Goal: Task Accomplishment & Management: Use online tool/utility

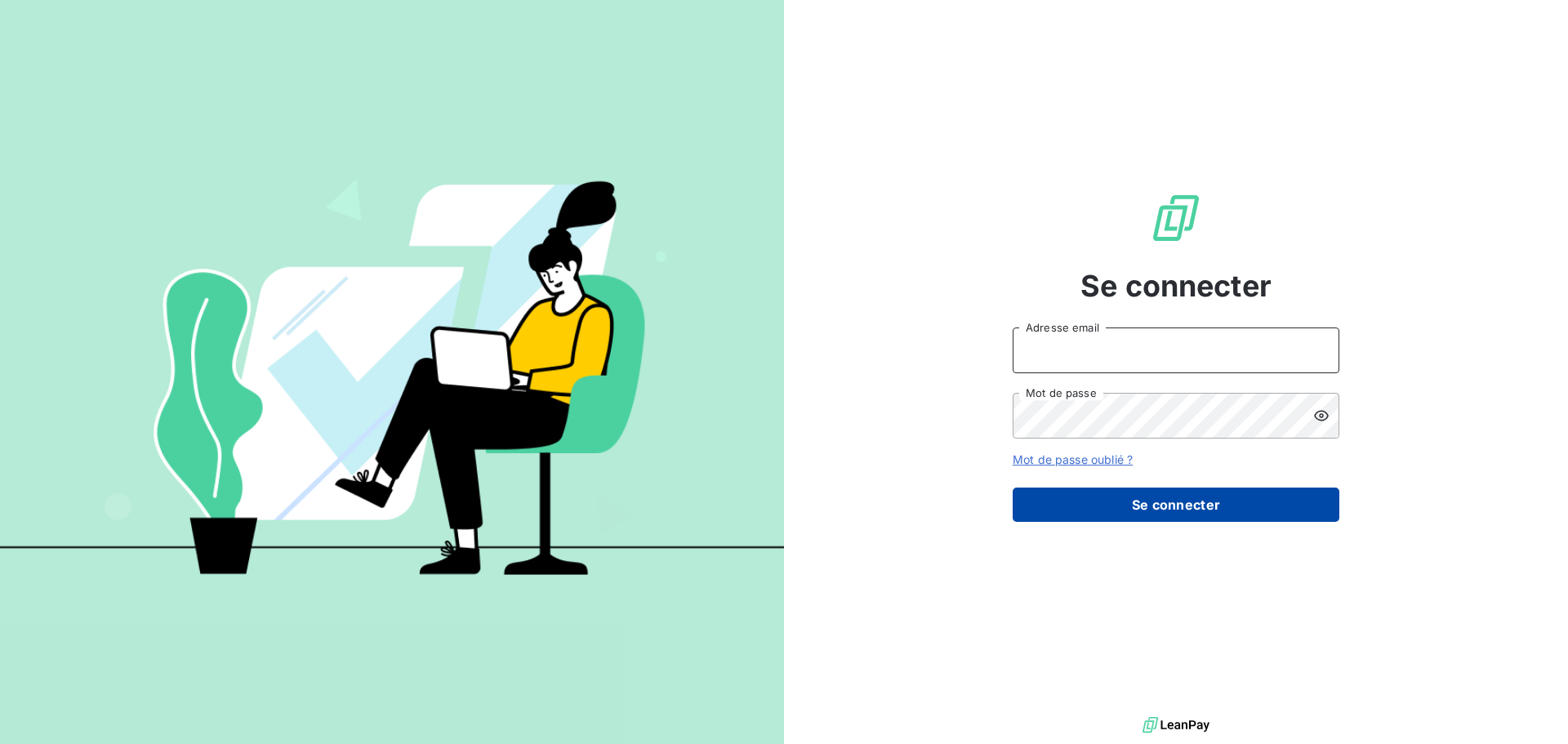
type input "[EMAIL_ADDRESS][DOMAIN_NAME]"
click at [1230, 496] on button "Se connecter" at bounding box center [1176, 504] width 327 height 35
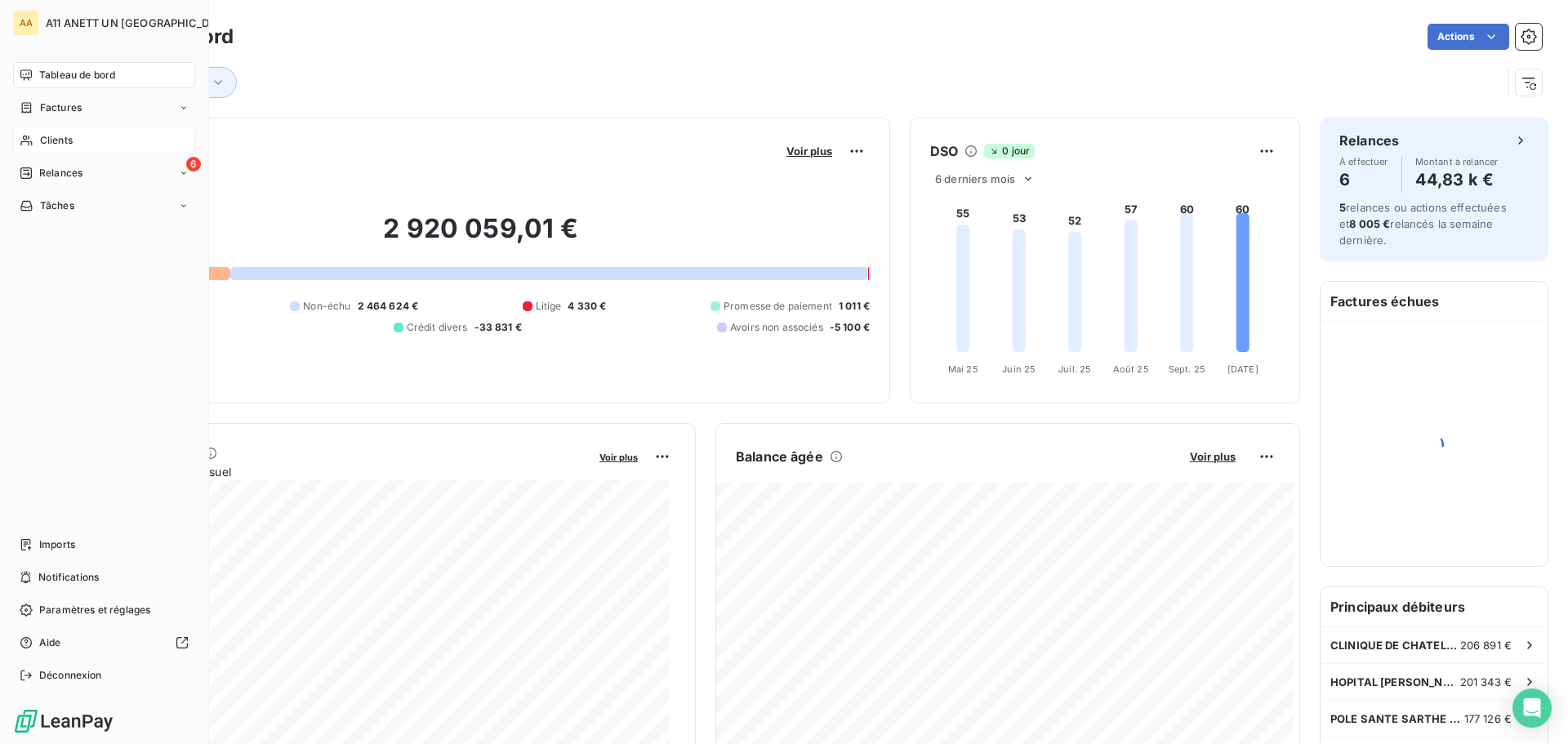
click at [60, 140] on span "Clients" at bounding box center [56, 140] width 33 height 15
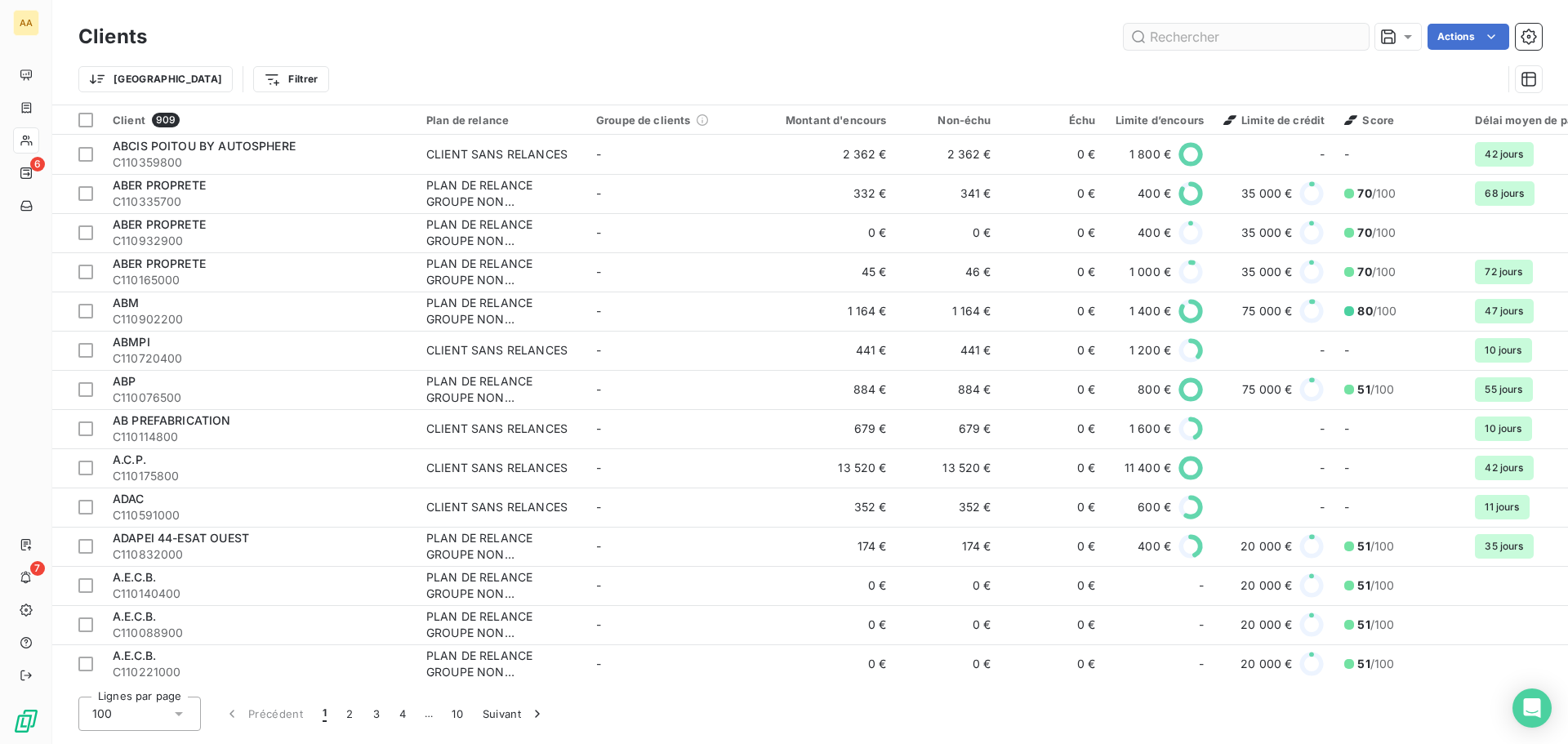
click at [1192, 34] on input "text" at bounding box center [1246, 36] width 245 height 26
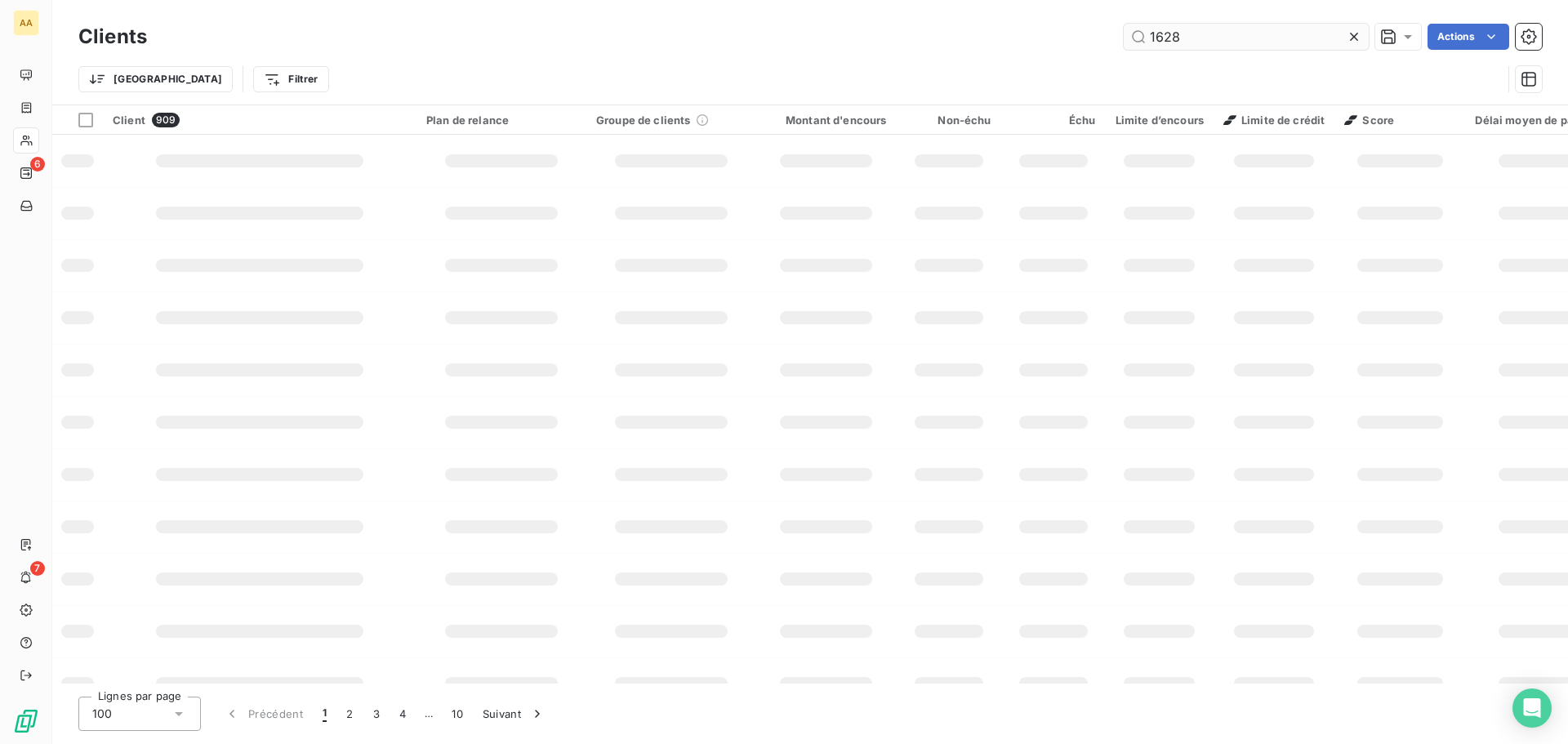
type input "1628"
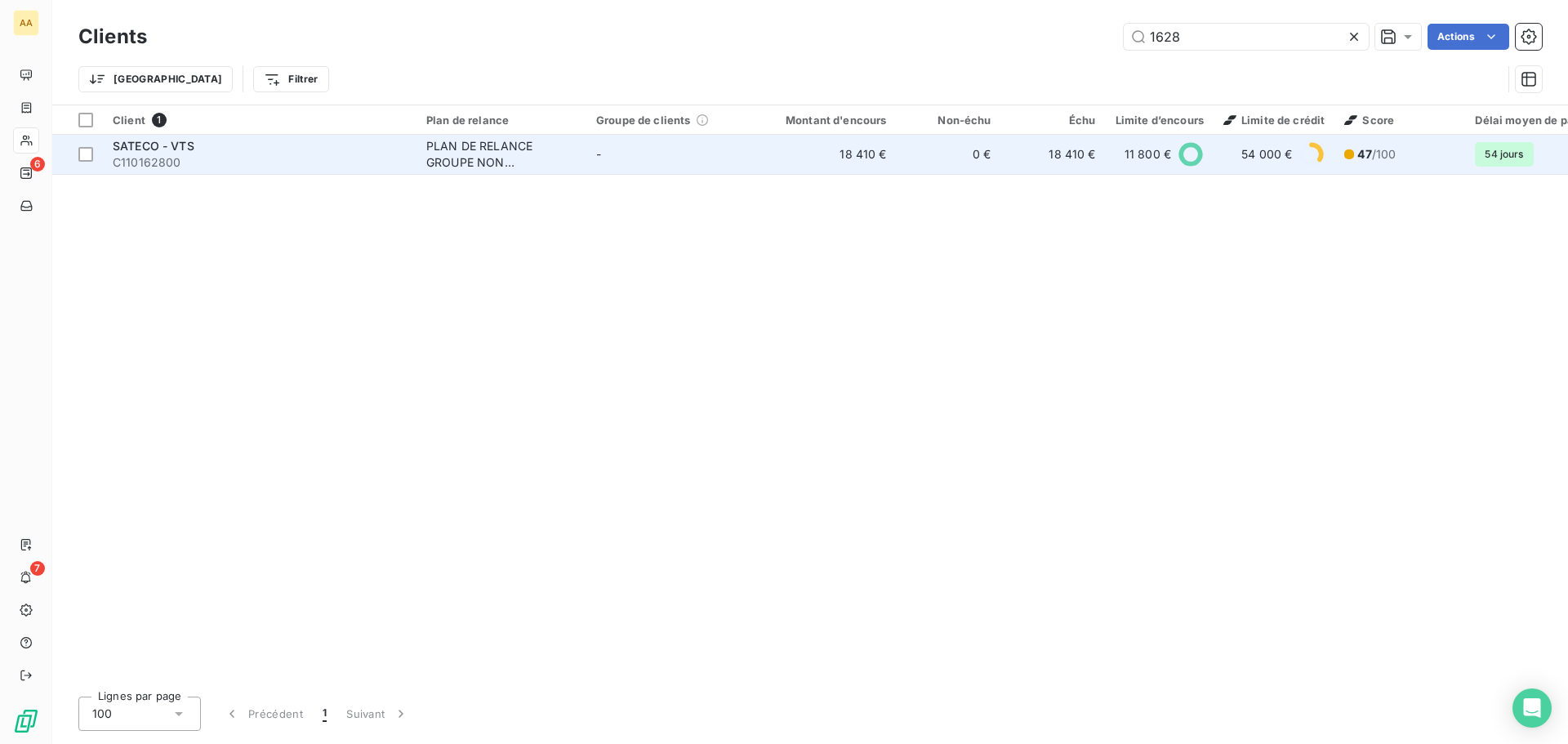
click at [167, 162] on span "C110162800" at bounding box center [260, 162] width 294 height 16
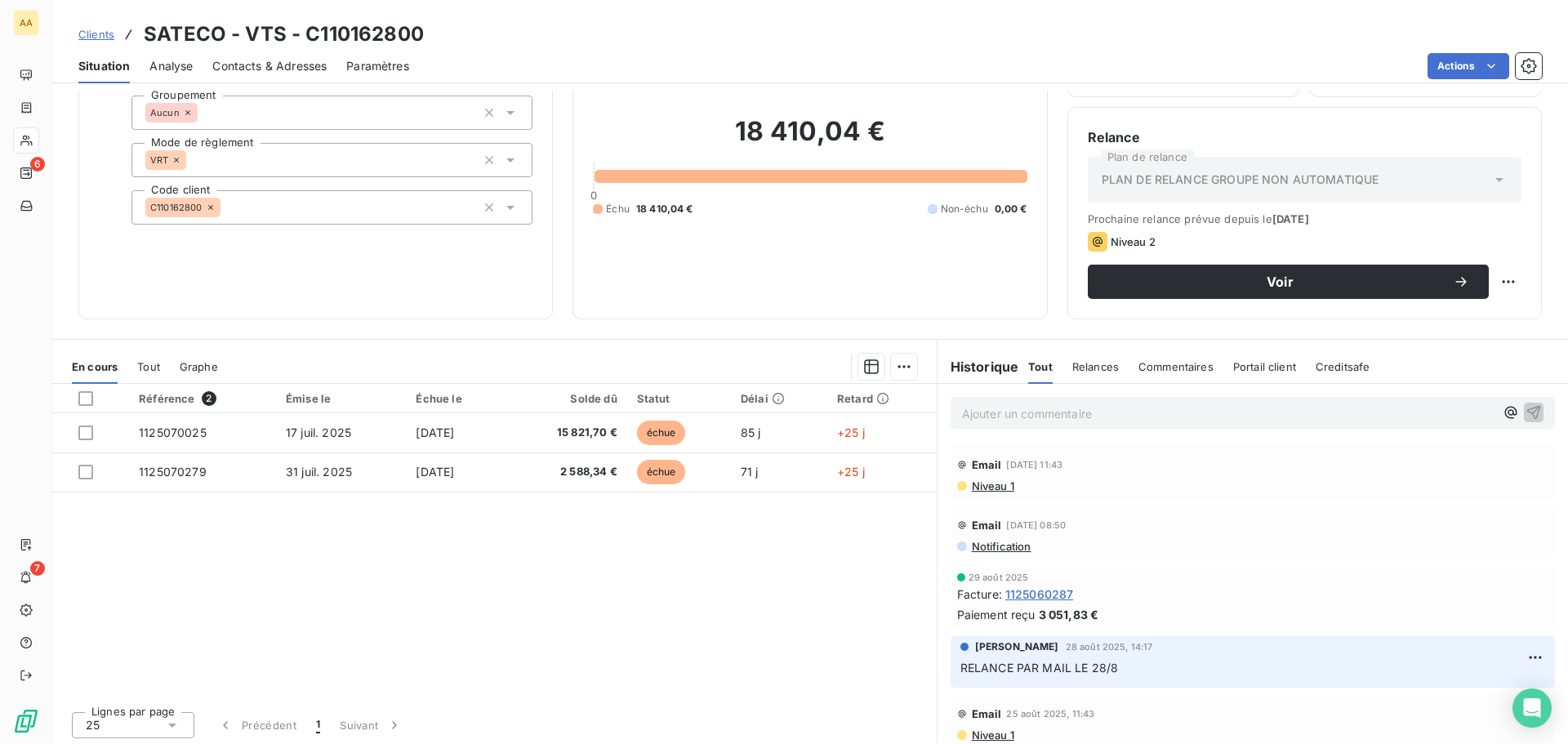
scroll to position [110, 0]
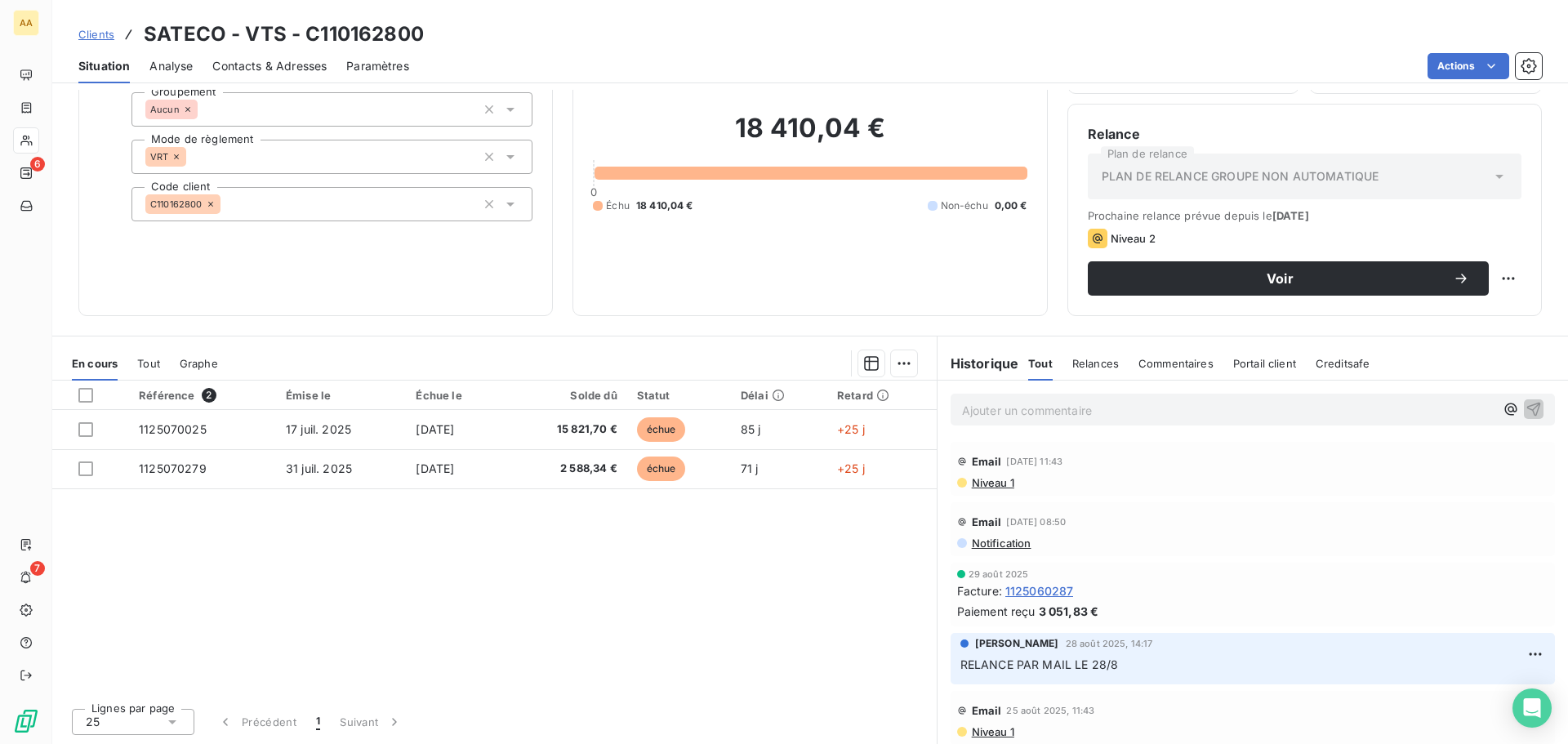
click at [427, 597] on div "Référence 2 Émise le Échue le Solde dû Statut Délai Retard 1125070025 [DATE] [D…" at bounding box center [494, 537] width 884 height 314
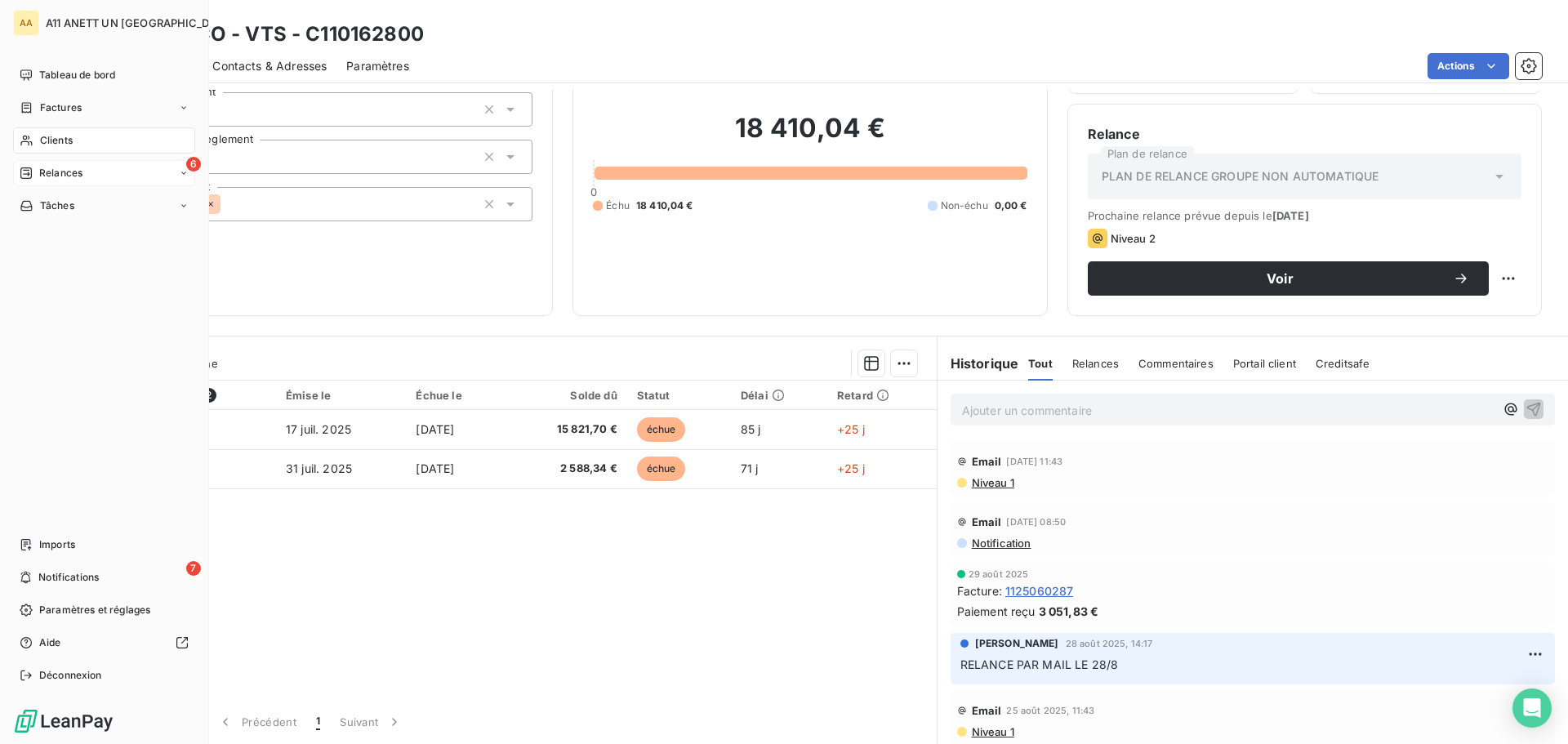
click at [53, 175] on span "Relances" at bounding box center [61, 173] width 43 height 15
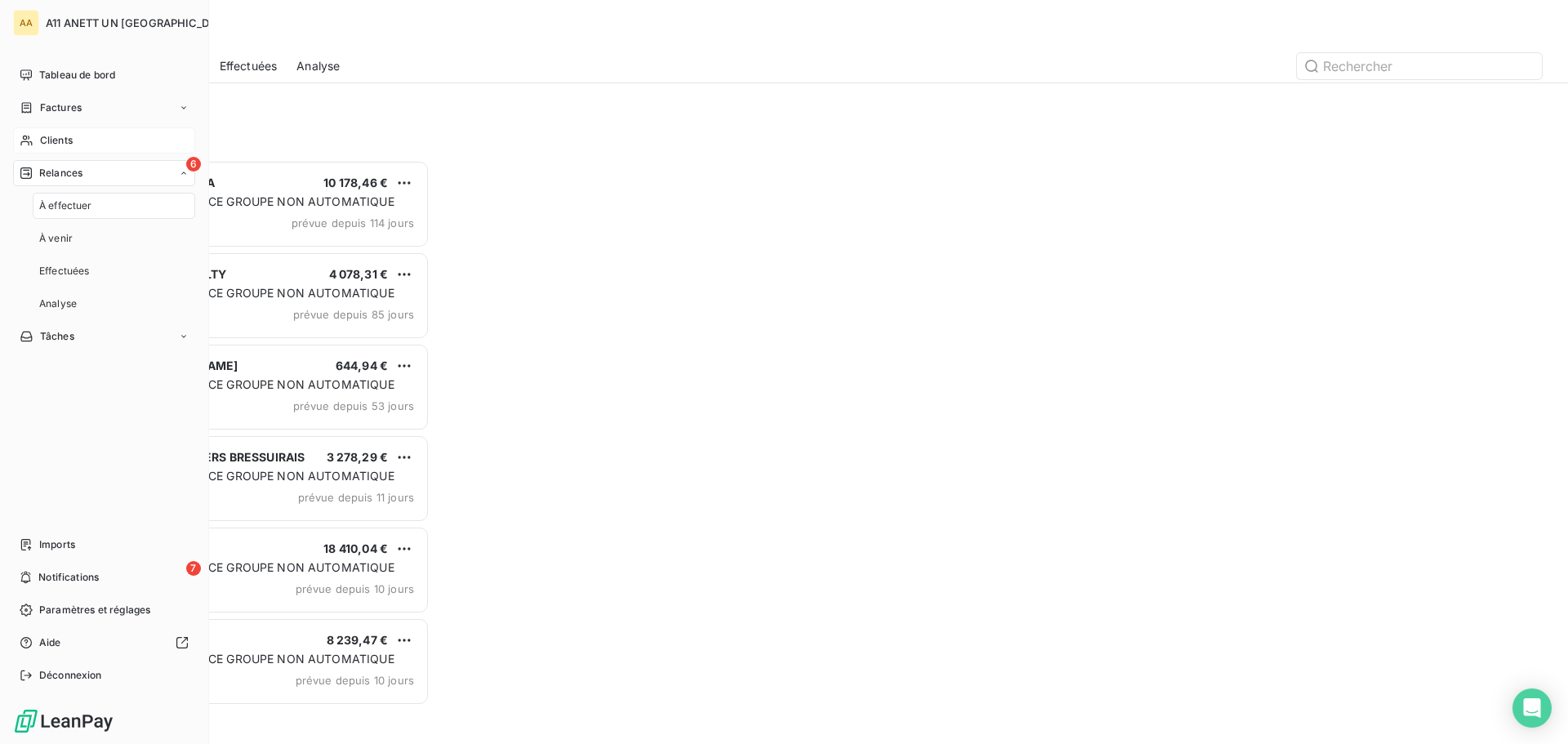
scroll to position [572, 339]
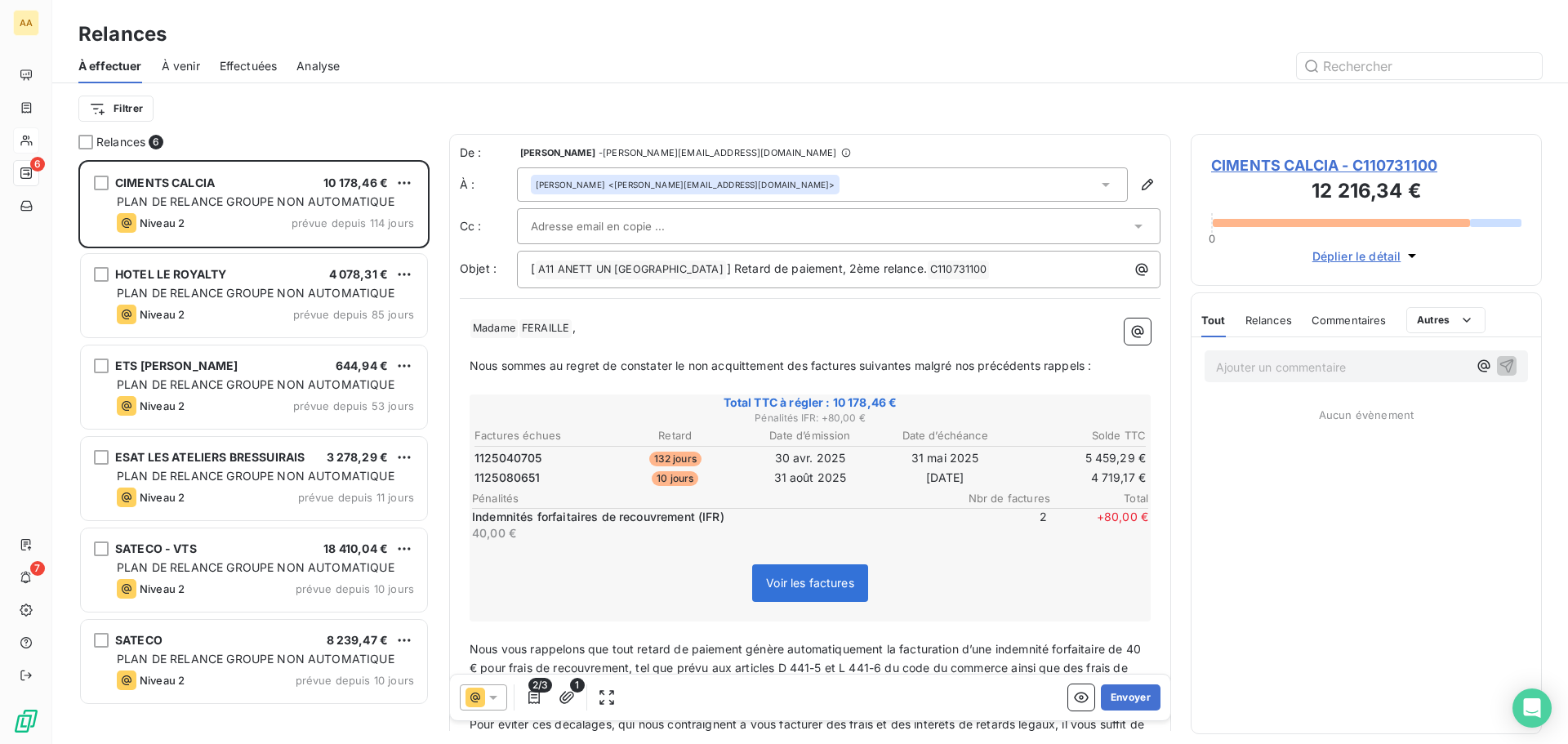
click at [244, 67] on span "Effectuées" at bounding box center [248, 66] width 58 height 16
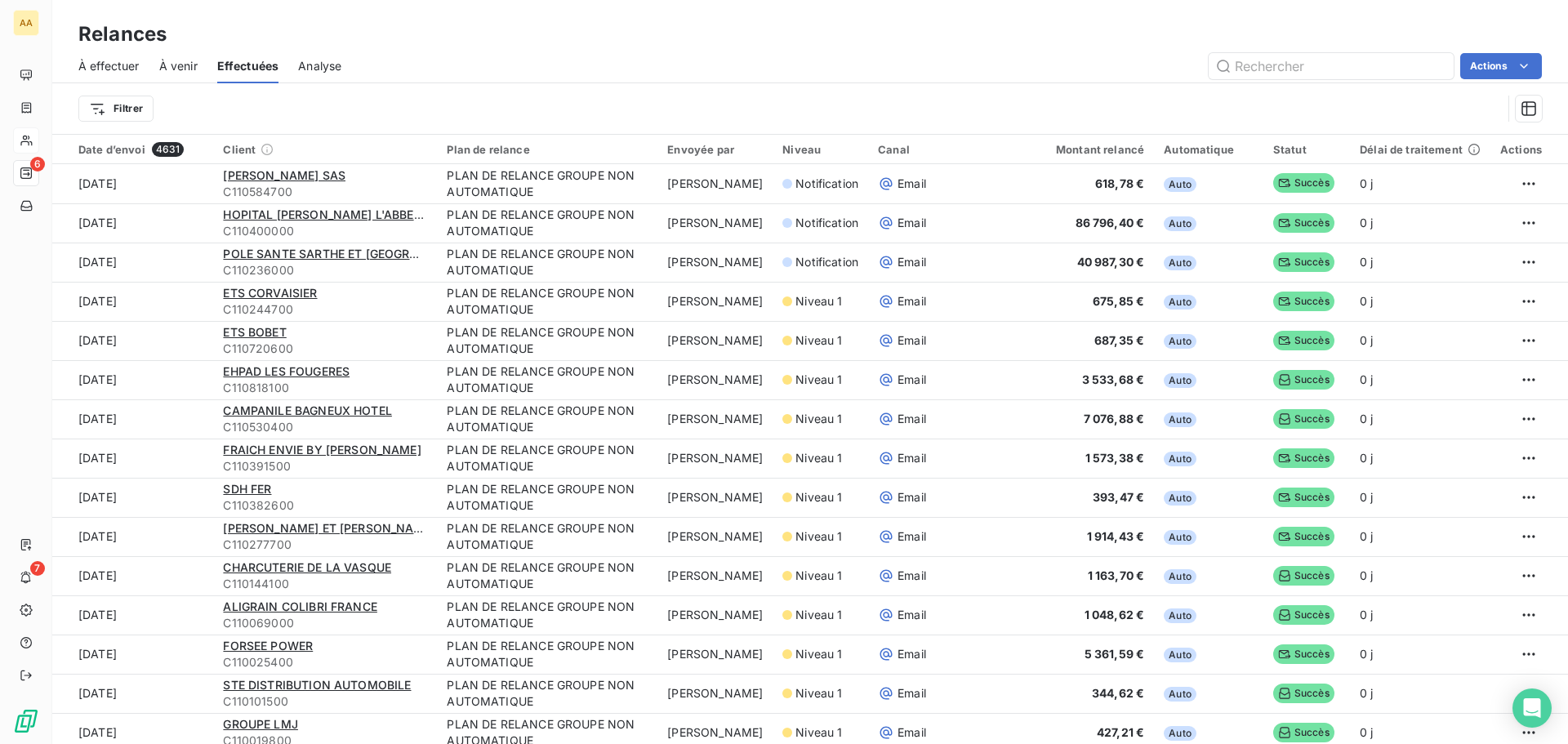
click at [178, 67] on span "À venir" at bounding box center [178, 66] width 38 height 16
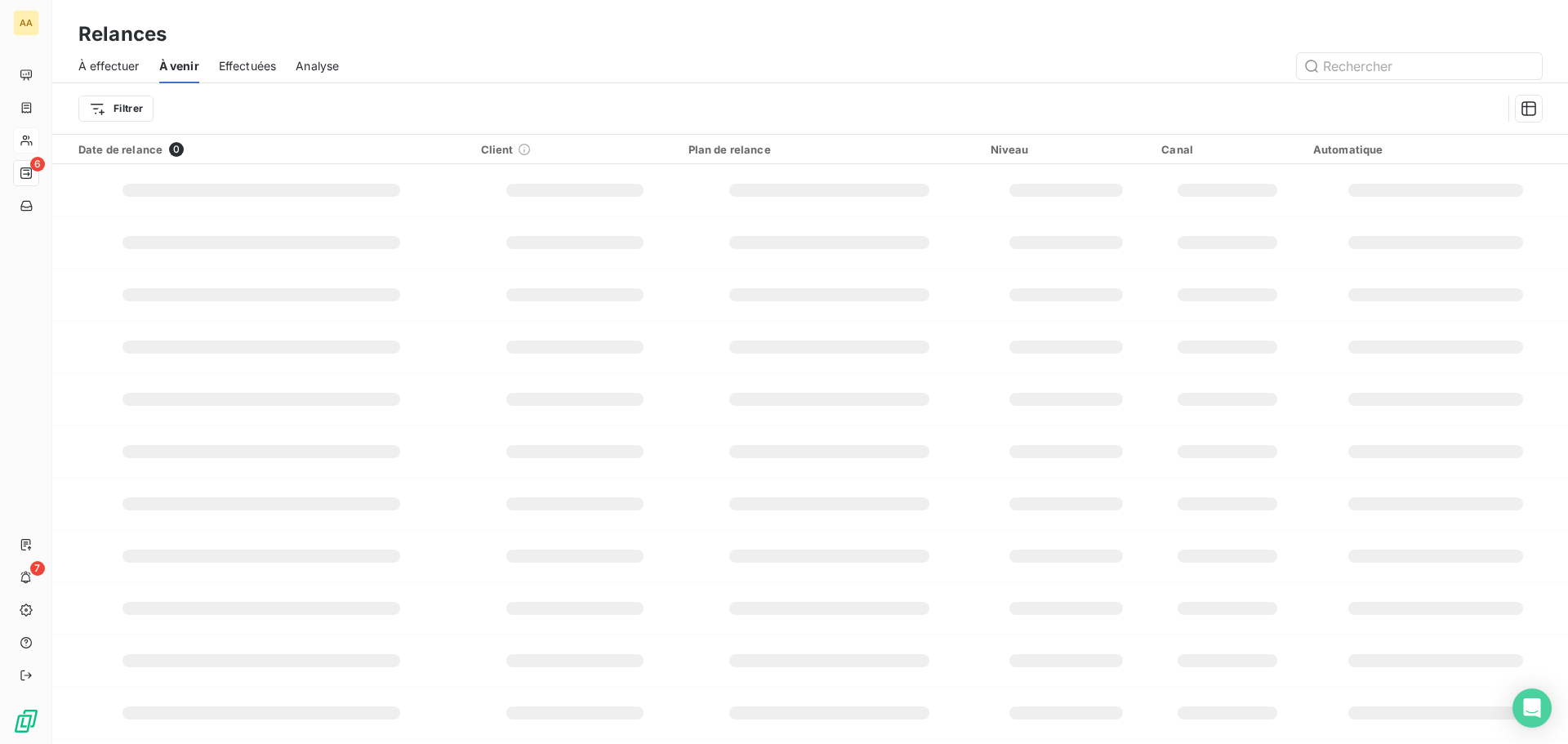
click at [121, 70] on span "À effectuer" at bounding box center [109, 66] width 61 height 16
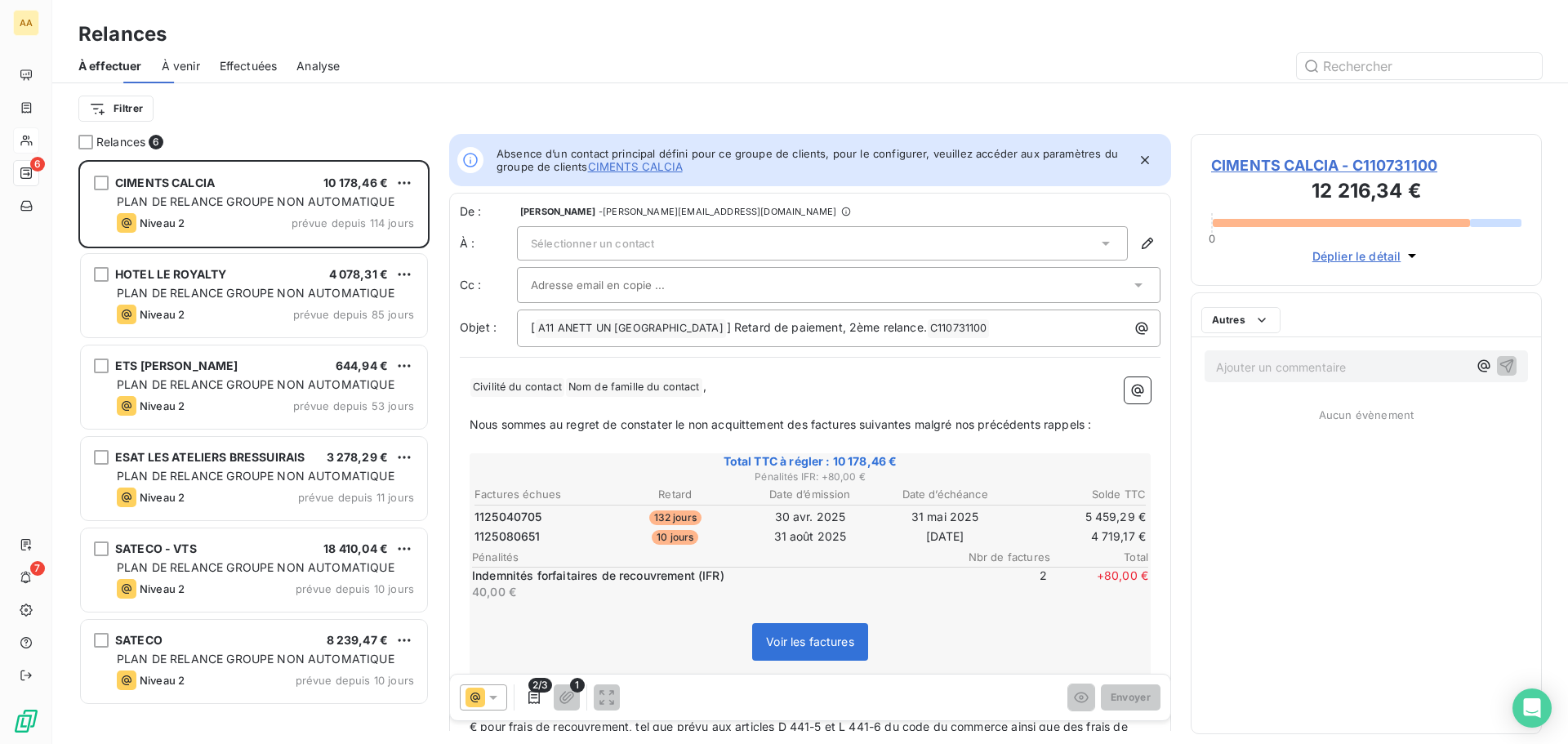
scroll to position [572, 339]
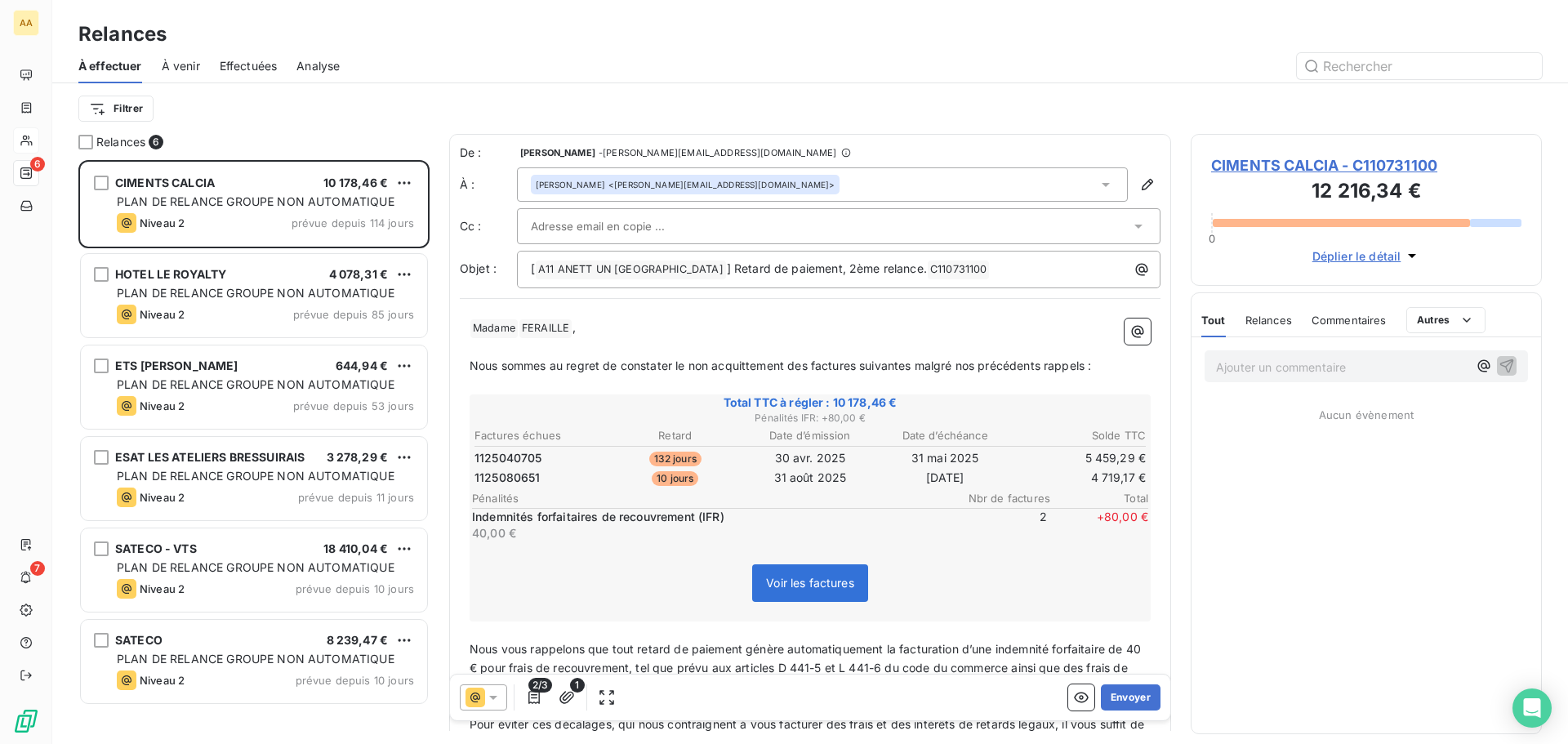
click at [184, 67] on span "À venir" at bounding box center [181, 66] width 38 height 16
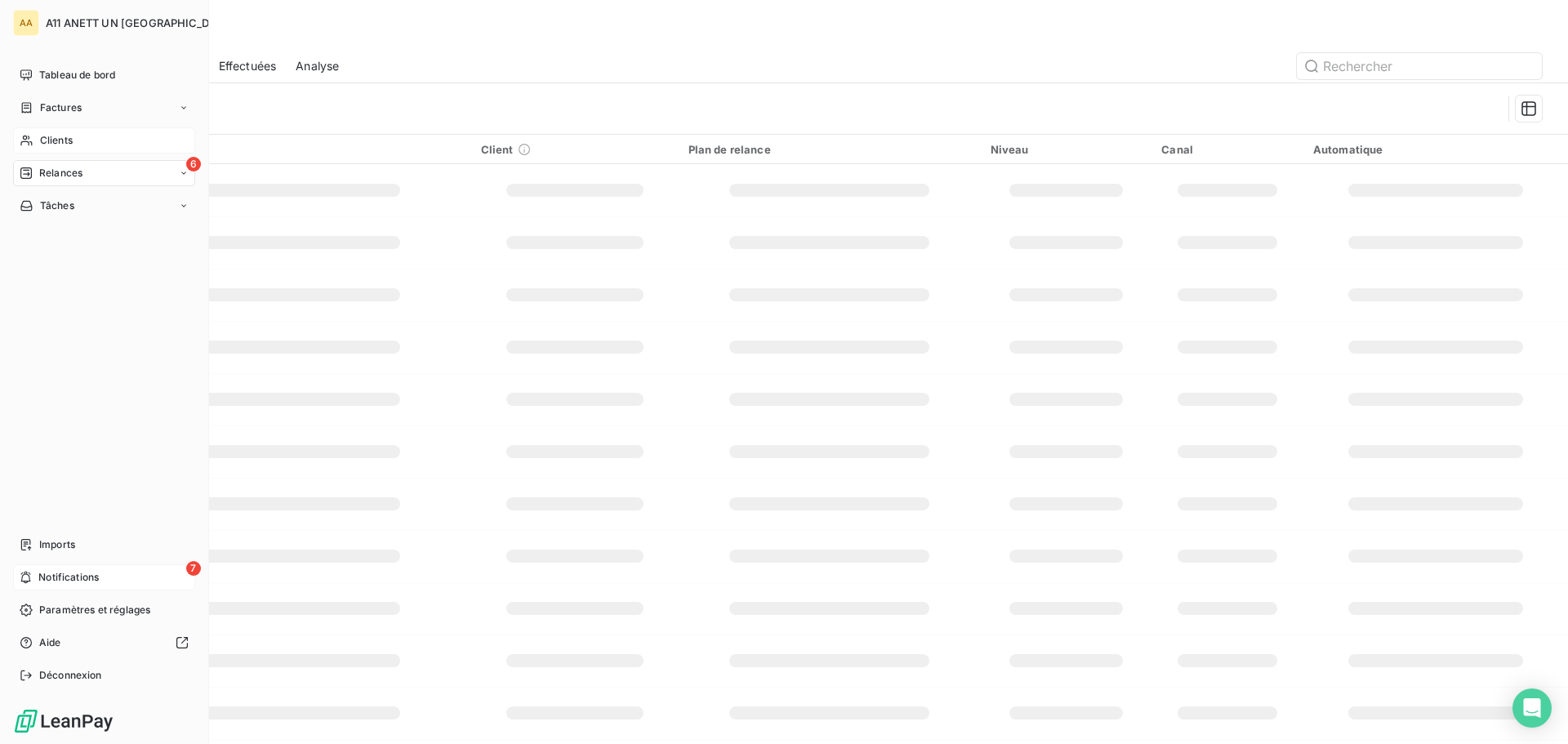
click at [55, 580] on span "Notifications" at bounding box center [68, 577] width 61 height 15
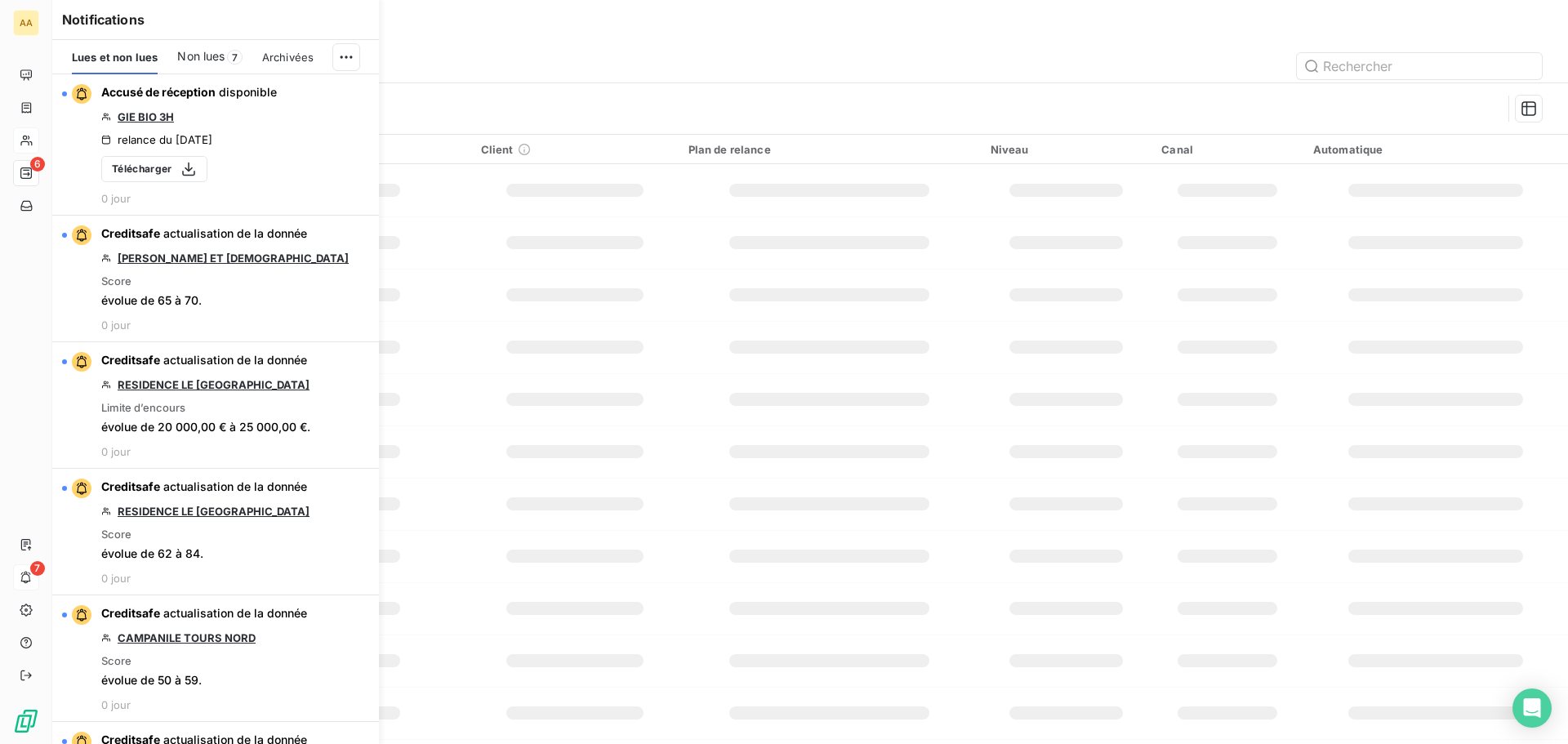
click at [191, 63] on span "Non lues" at bounding box center [201, 56] width 48 height 16
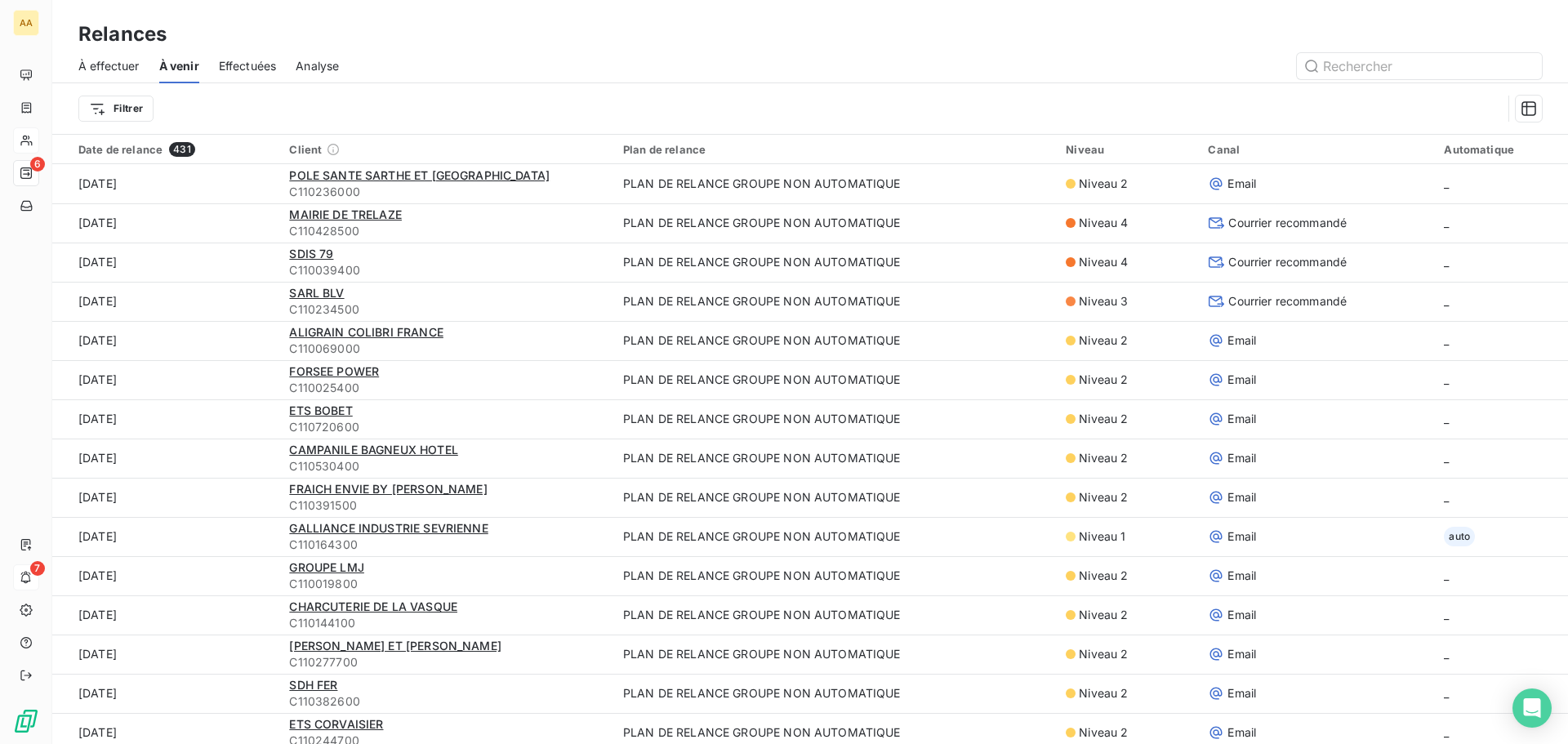
click at [495, 76] on div at bounding box center [950, 66] width 1184 height 26
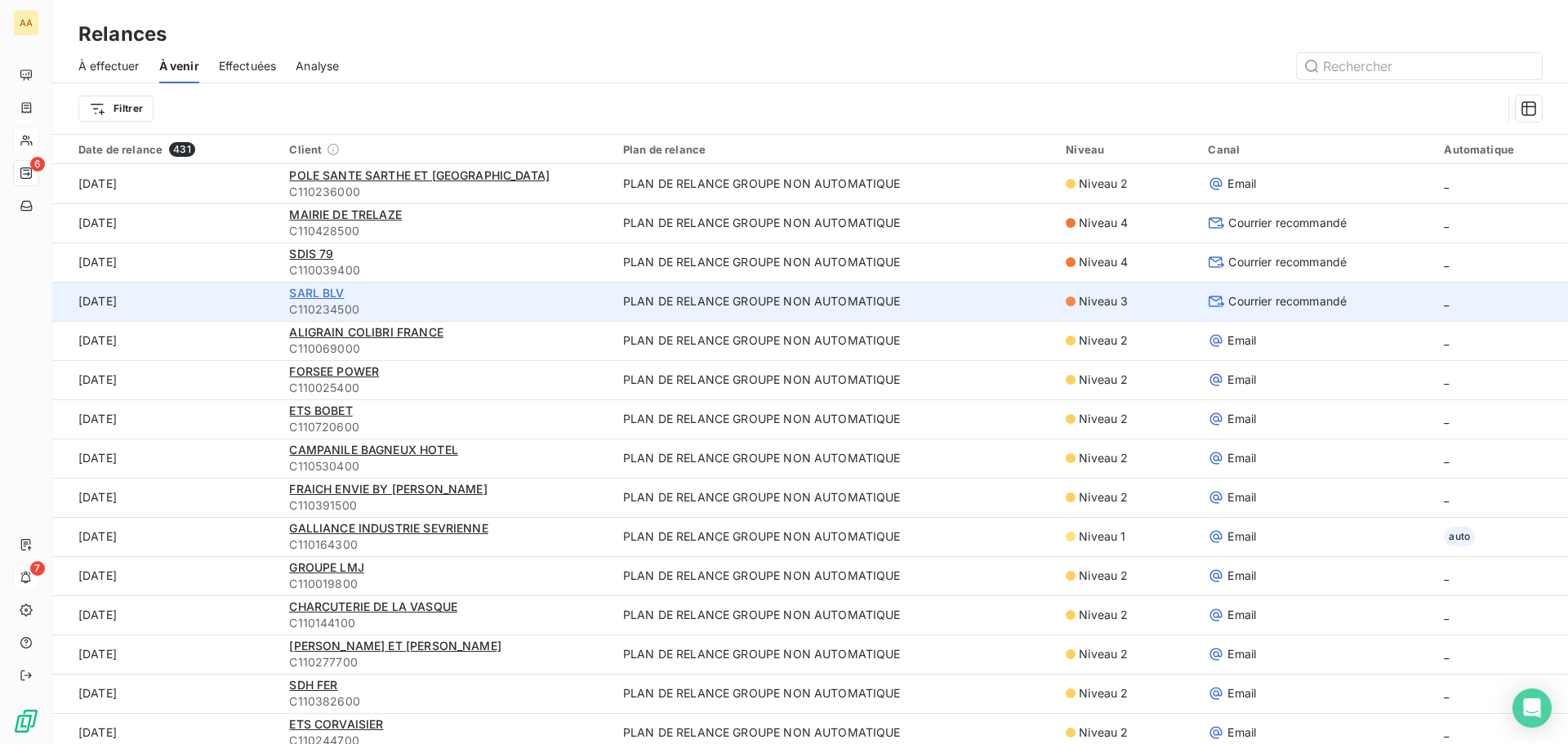
click at [328, 292] on span "SARL BLV" at bounding box center [316, 292] width 55 height 14
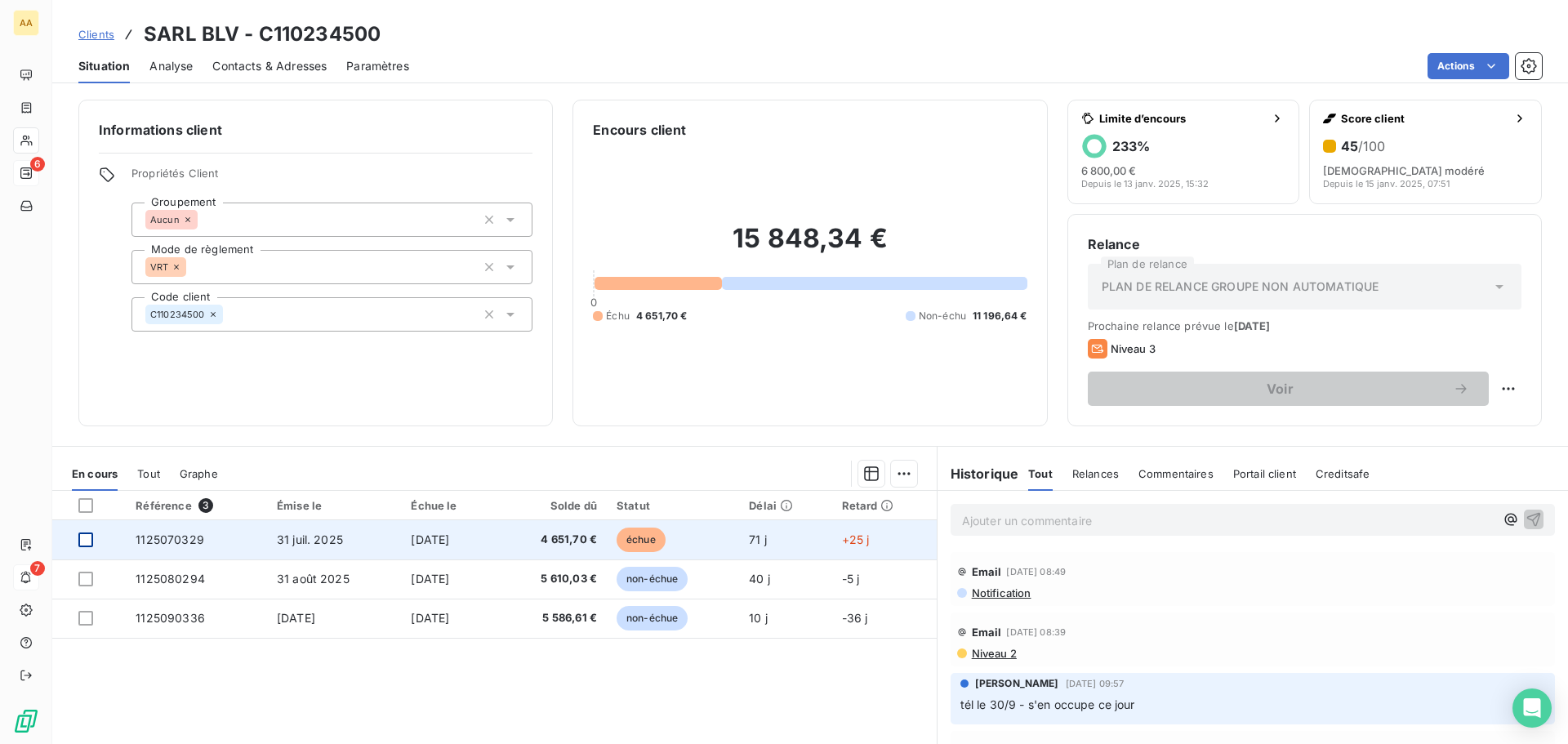
click at [83, 541] on div at bounding box center [86, 539] width 15 height 15
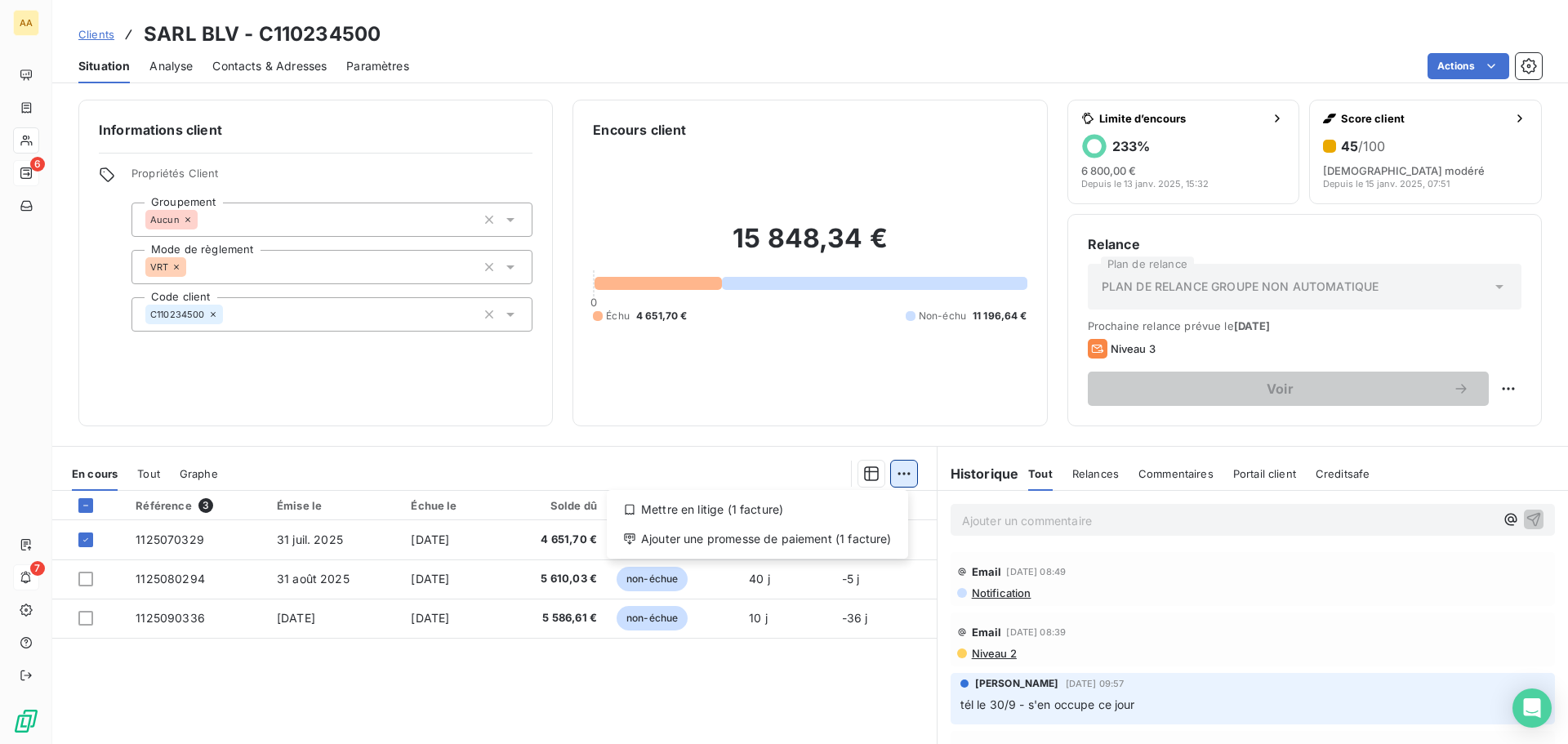
click at [894, 471] on html "AA 6 7 Clients SARL BLV - C110234500 Situation Analyse Contacts & Adresses Para…" at bounding box center [784, 372] width 1568 height 744
click at [878, 539] on div "Ajouter une promesse de paiement (1 facture)" at bounding box center [757, 539] width 288 height 26
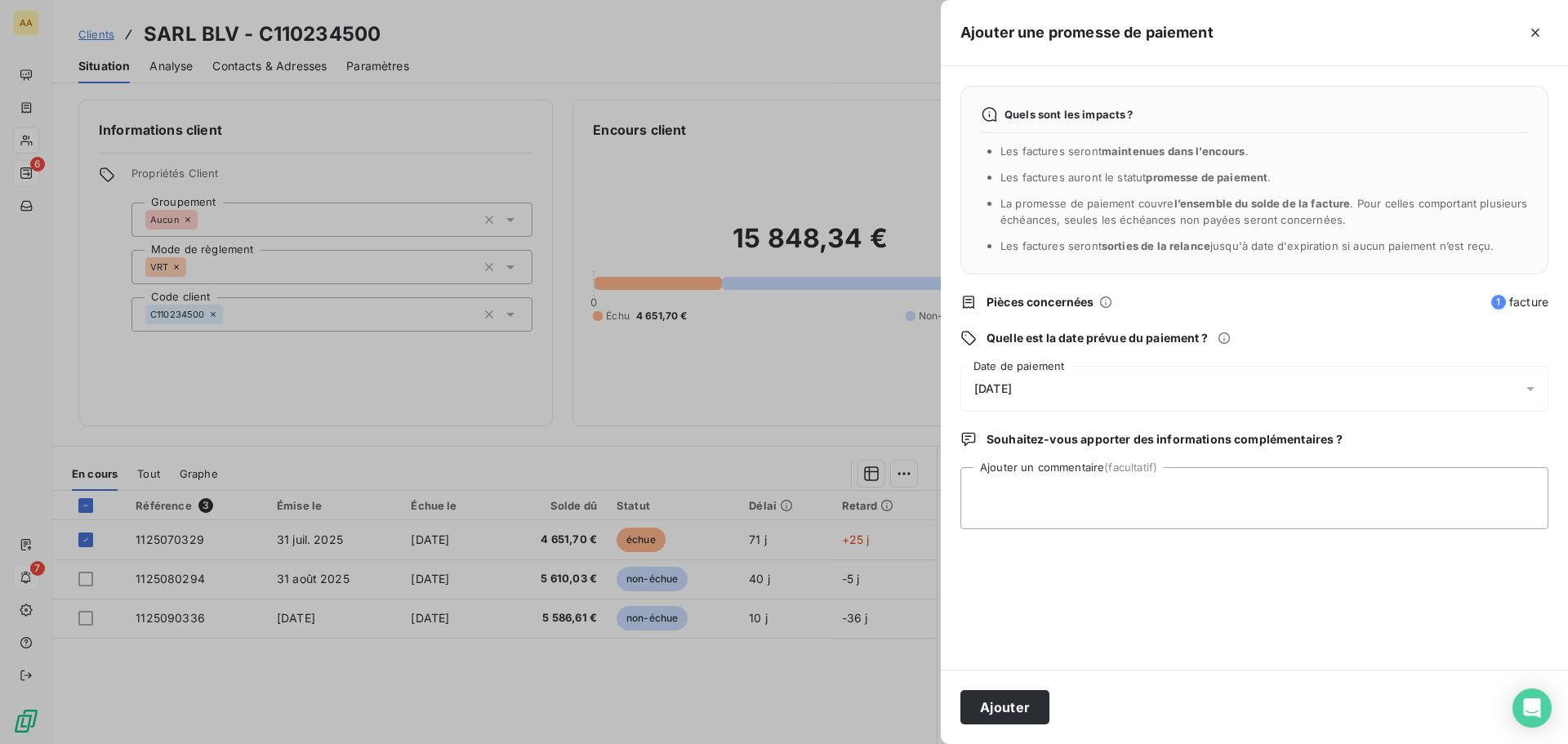
drag, startPoint x: 997, startPoint y: 703, endPoint x: 973, endPoint y: 689, distance: 27.8
click at [997, 703] on button "Ajouter" at bounding box center [1005, 708] width 89 height 35
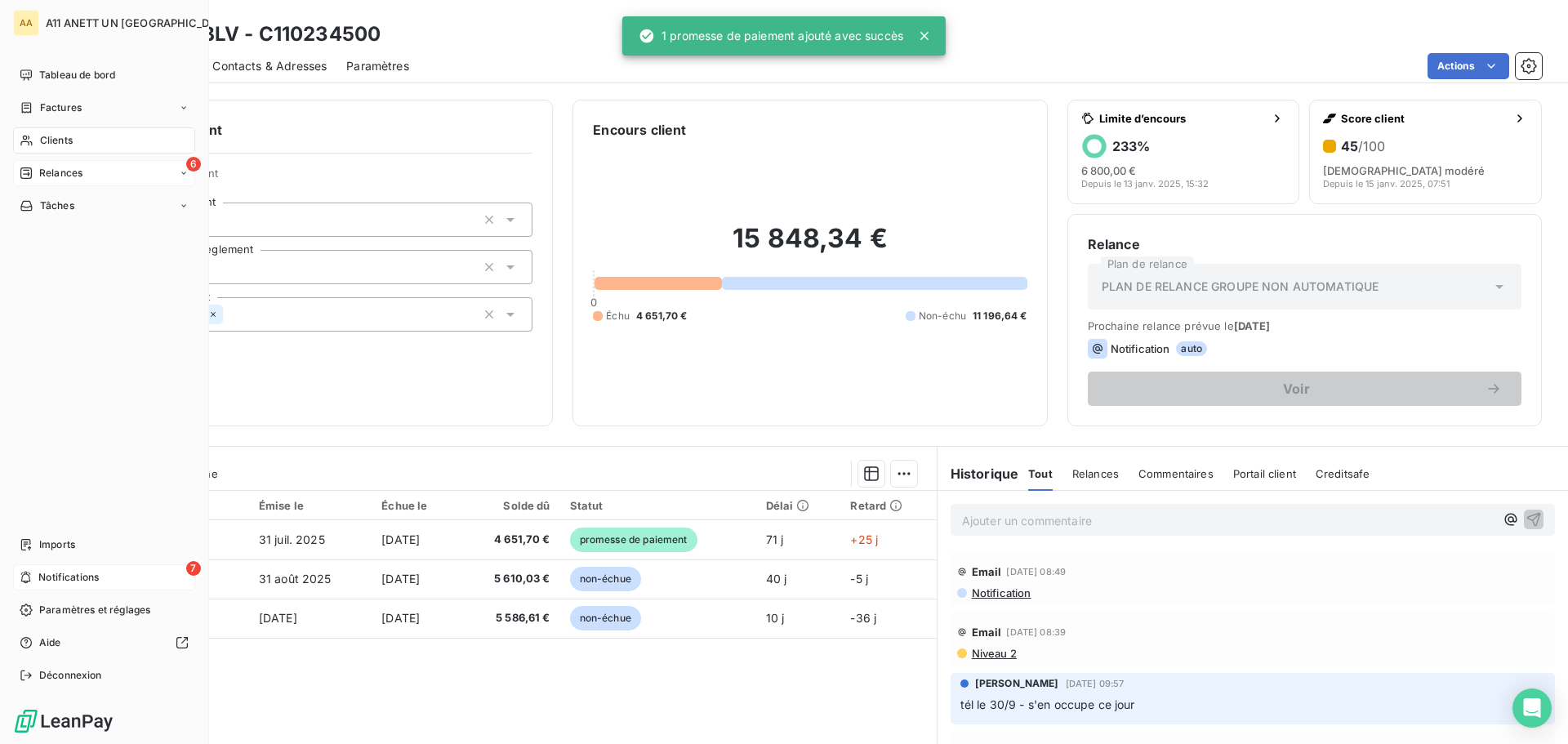
click at [51, 175] on span "Relances" at bounding box center [61, 173] width 43 height 15
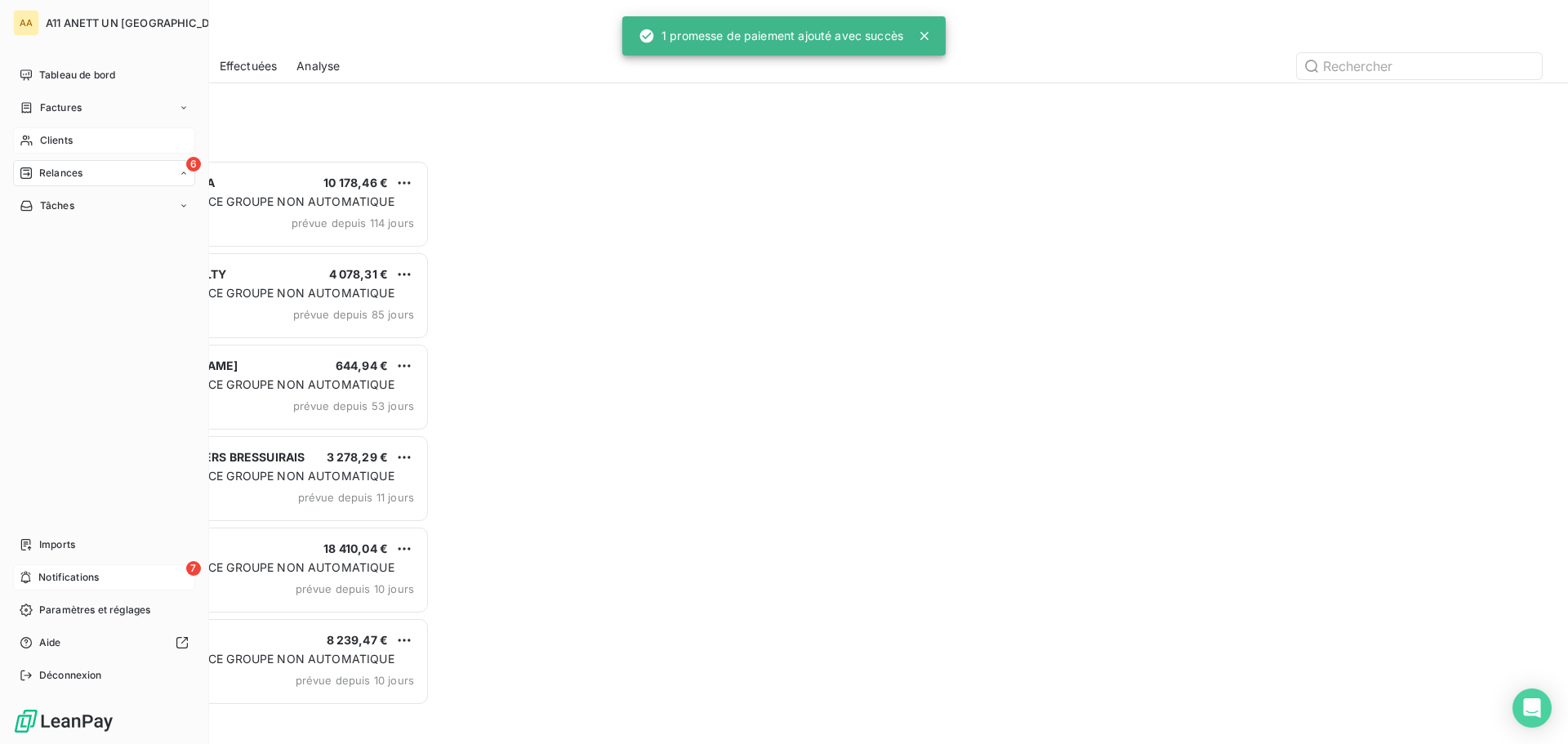
scroll to position [572, 339]
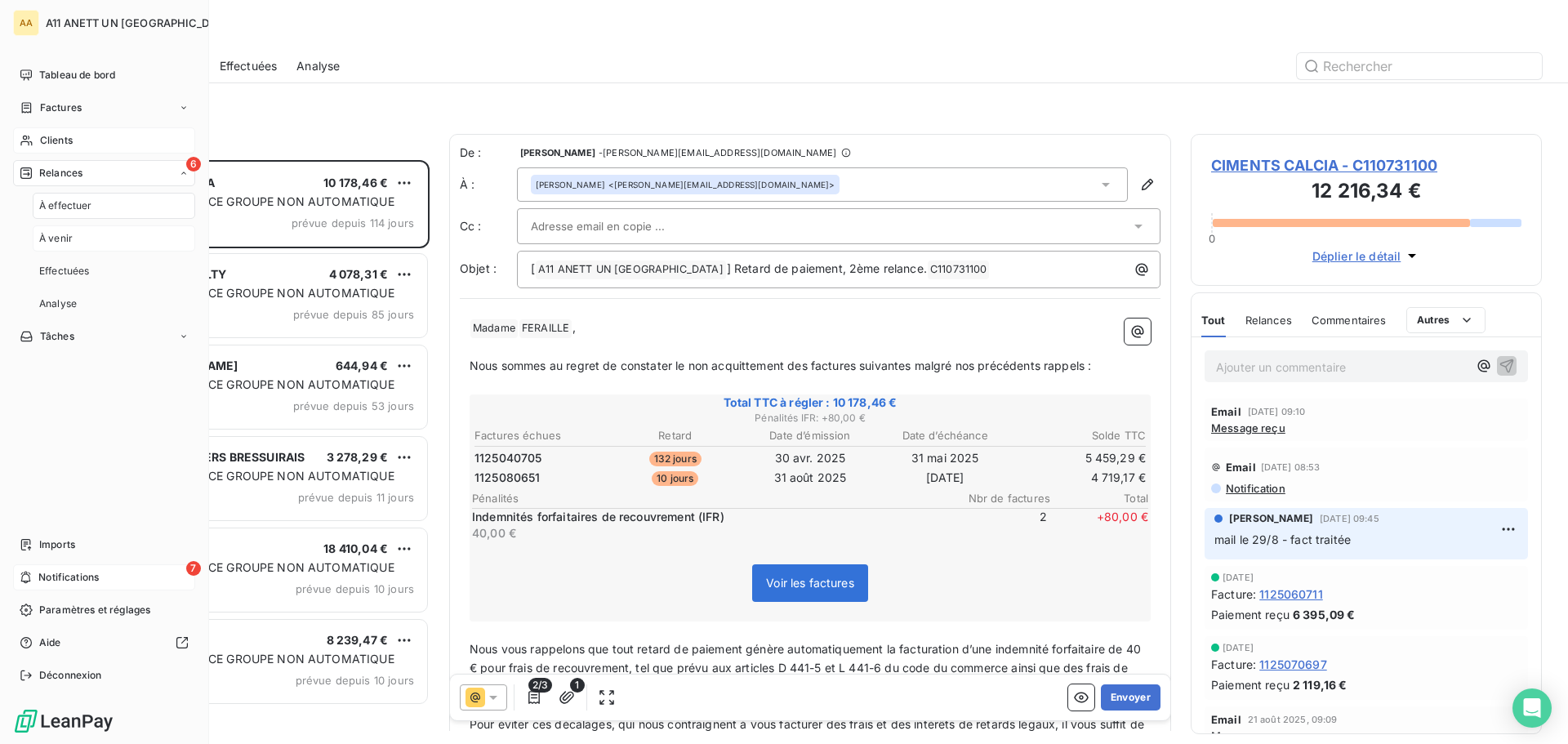
click at [61, 237] on span "À venir" at bounding box center [55, 238] width 34 height 15
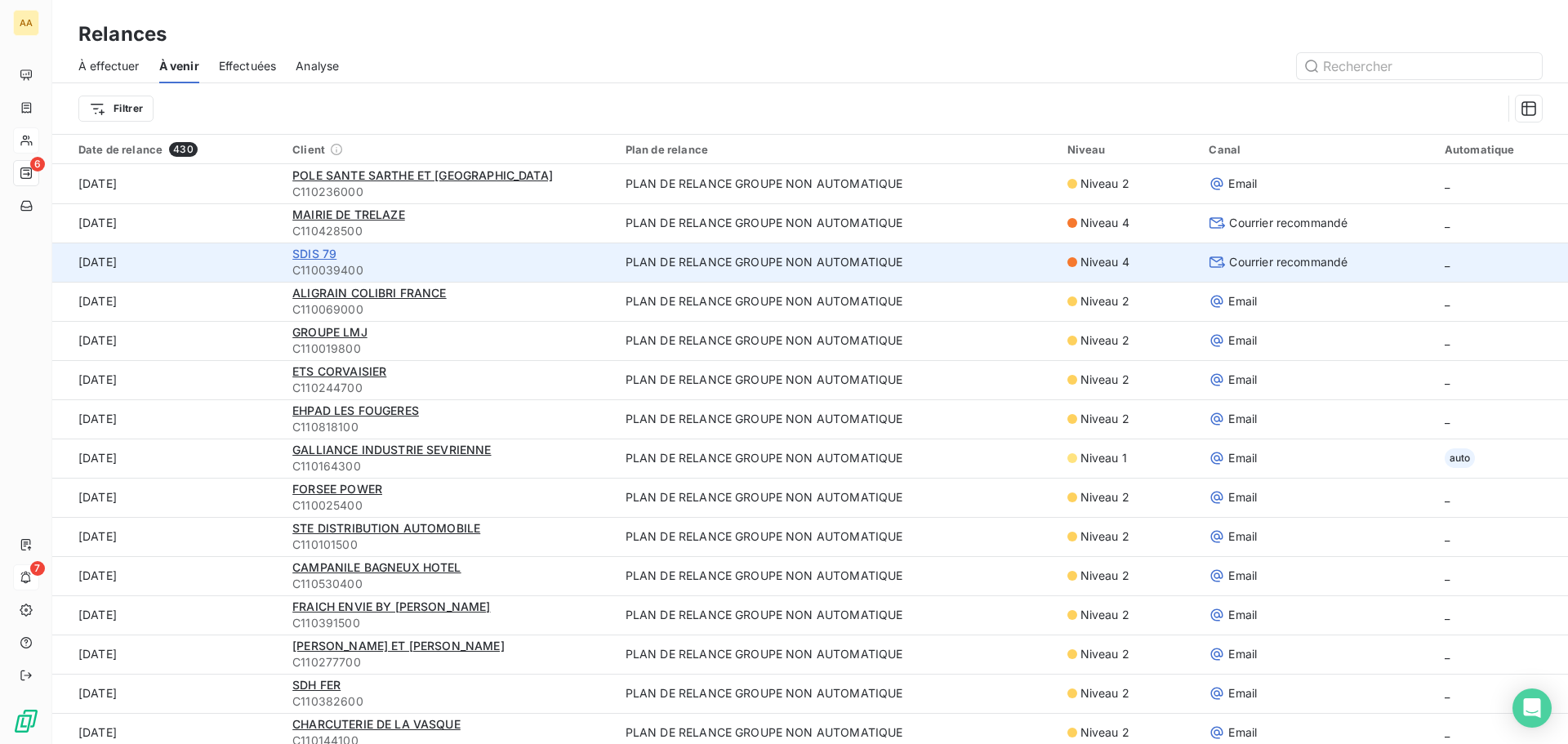
click at [317, 253] on span "SDIS 79" at bounding box center [314, 253] width 44 height 14
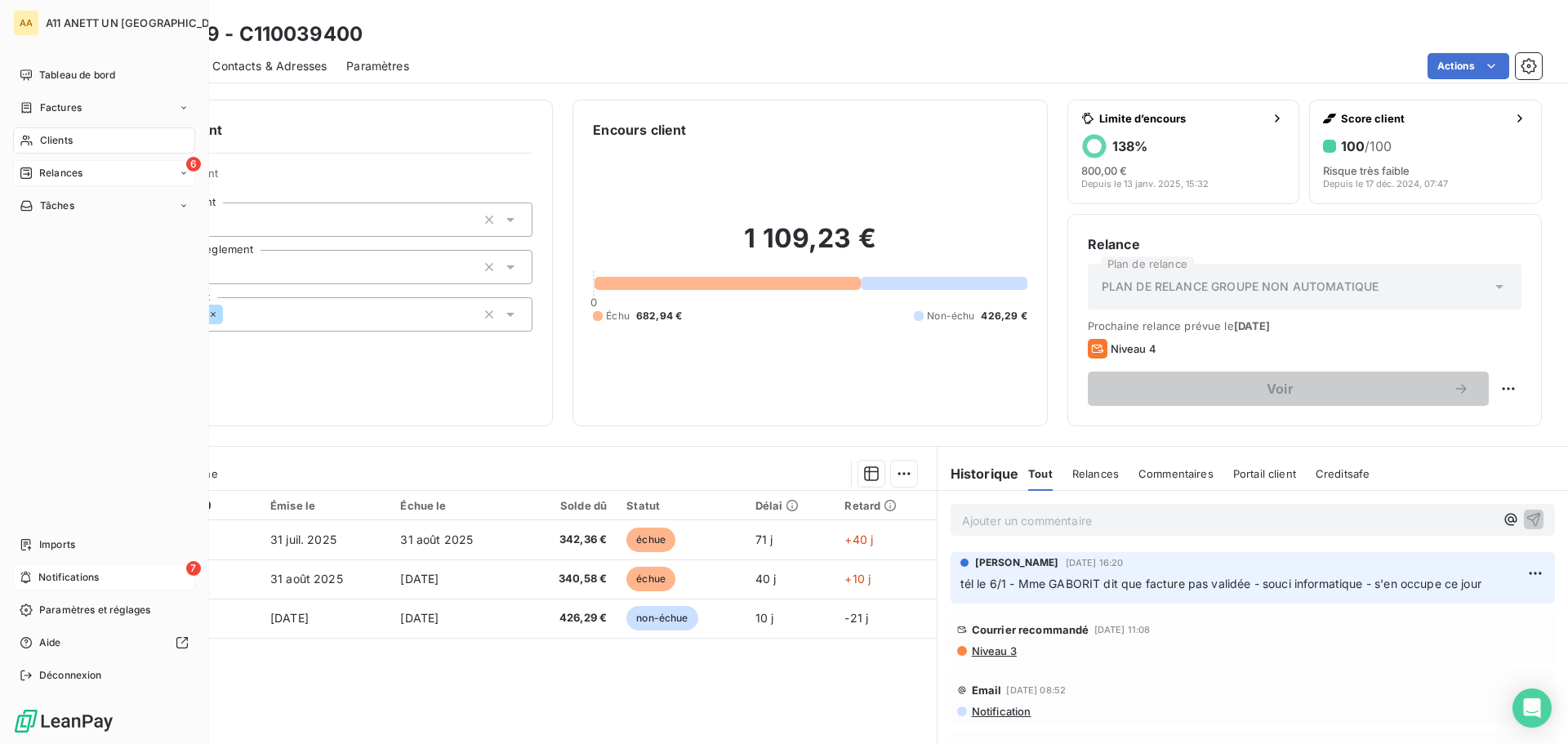
click at [49, 176] on span "Relances" at bounding box center [61, 173] width 43 height 15
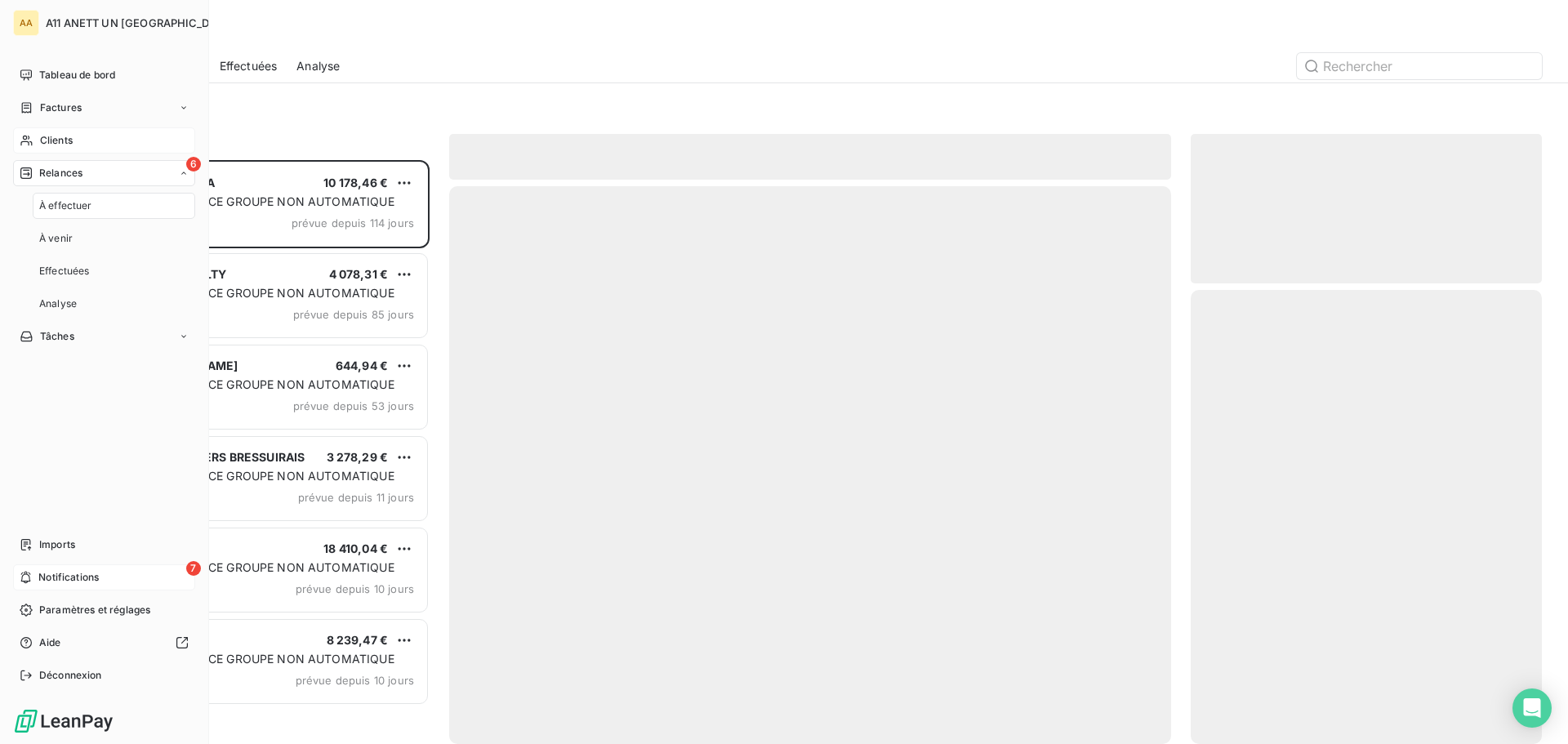
scroll to position [572, 339]
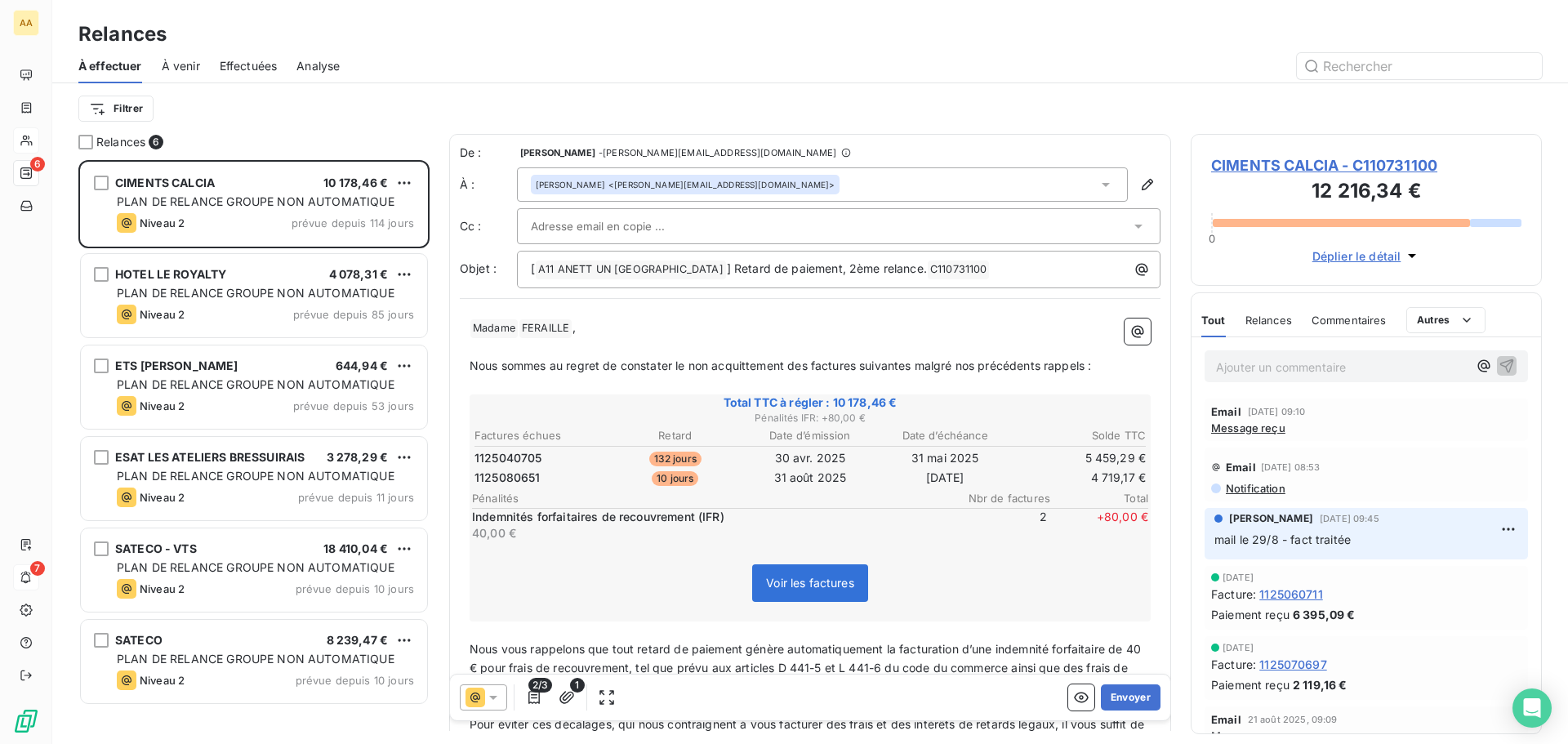
click at [260, 61] on span "Effectuées" at bounding box center [248, 66] width 58 height 16
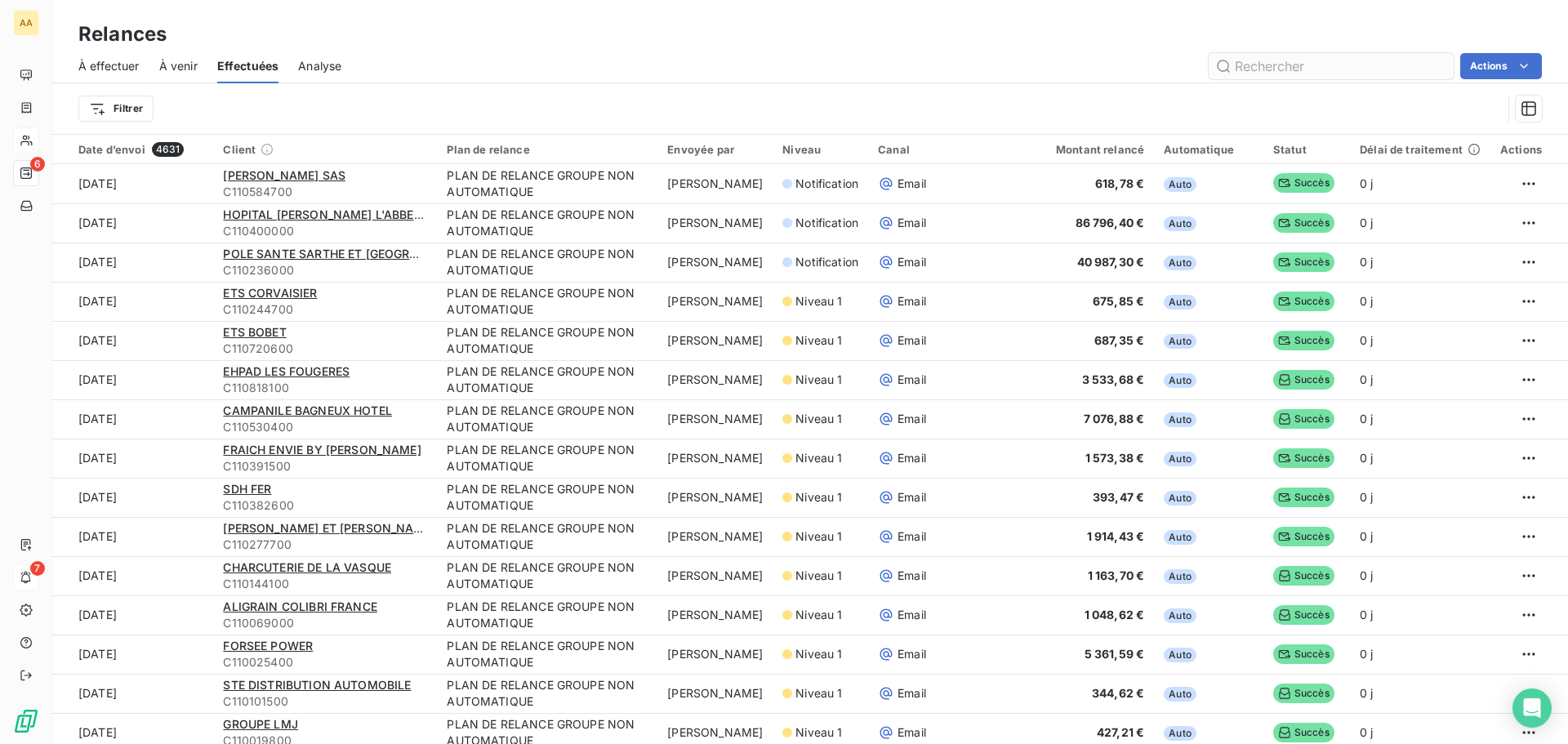
click at [1250, 66] on input "text" at bounding box center [1331, 66] width 245 height 26
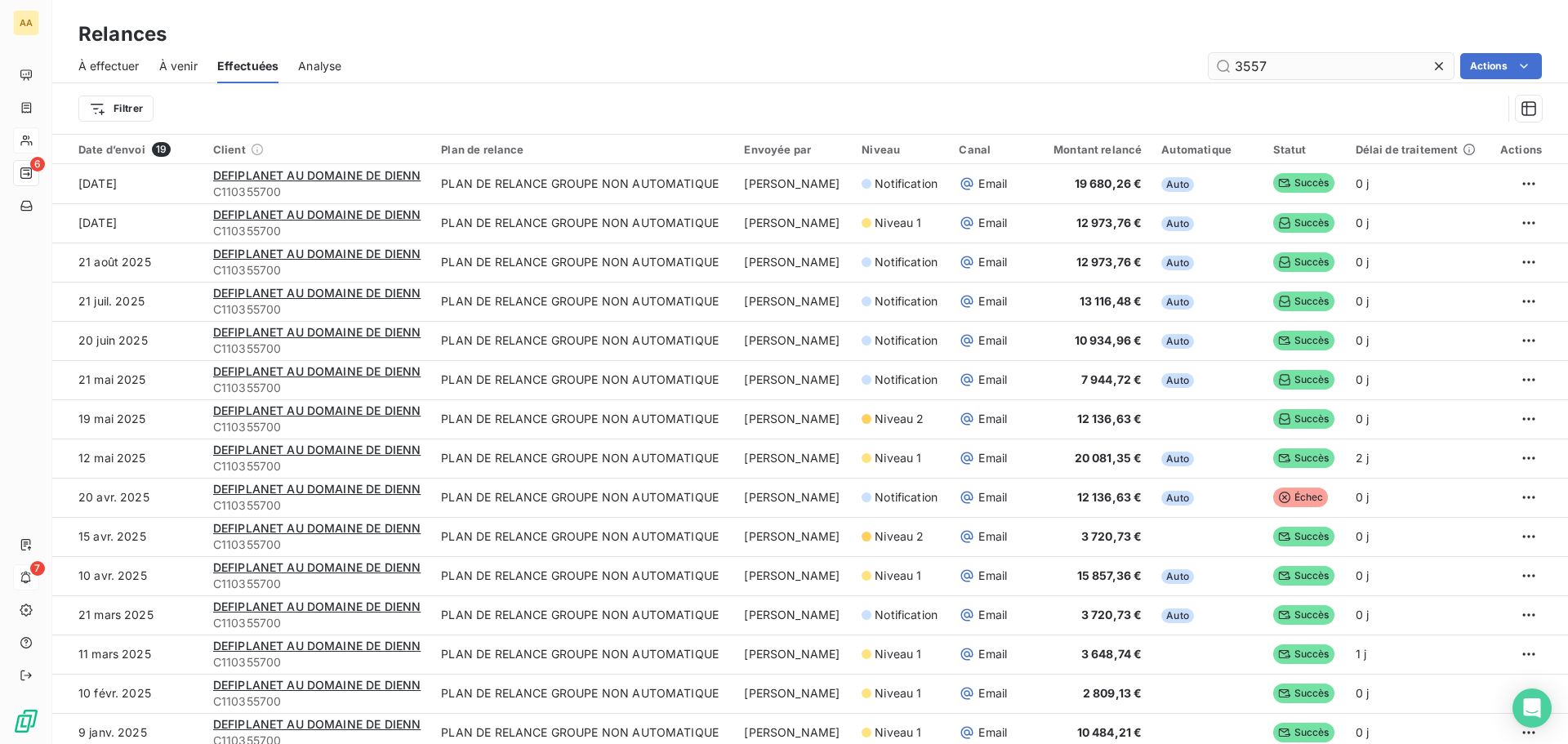
type input "3557"
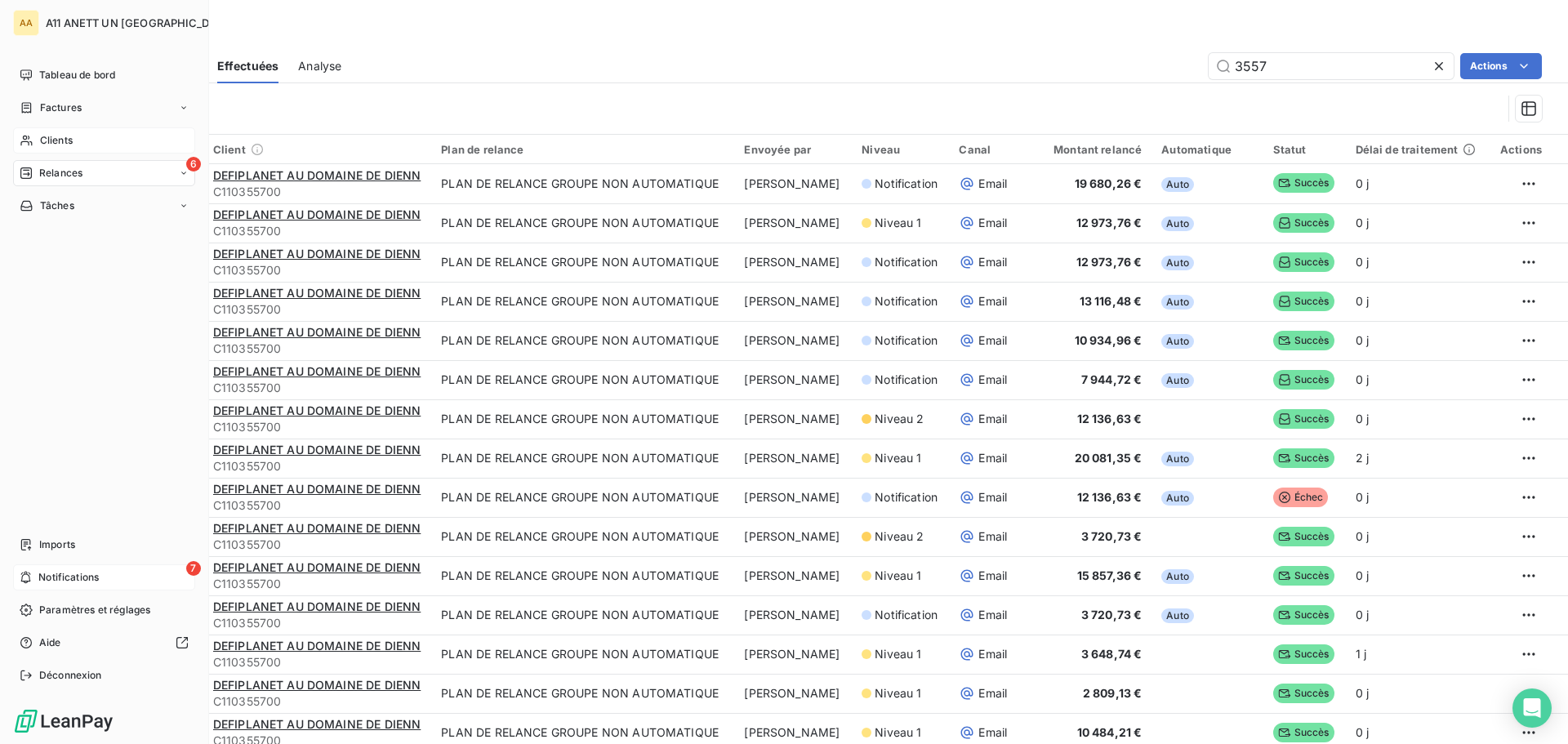
click at [42, 136] on span "Clients" at bounding box center [56, 140] width 33 height 15
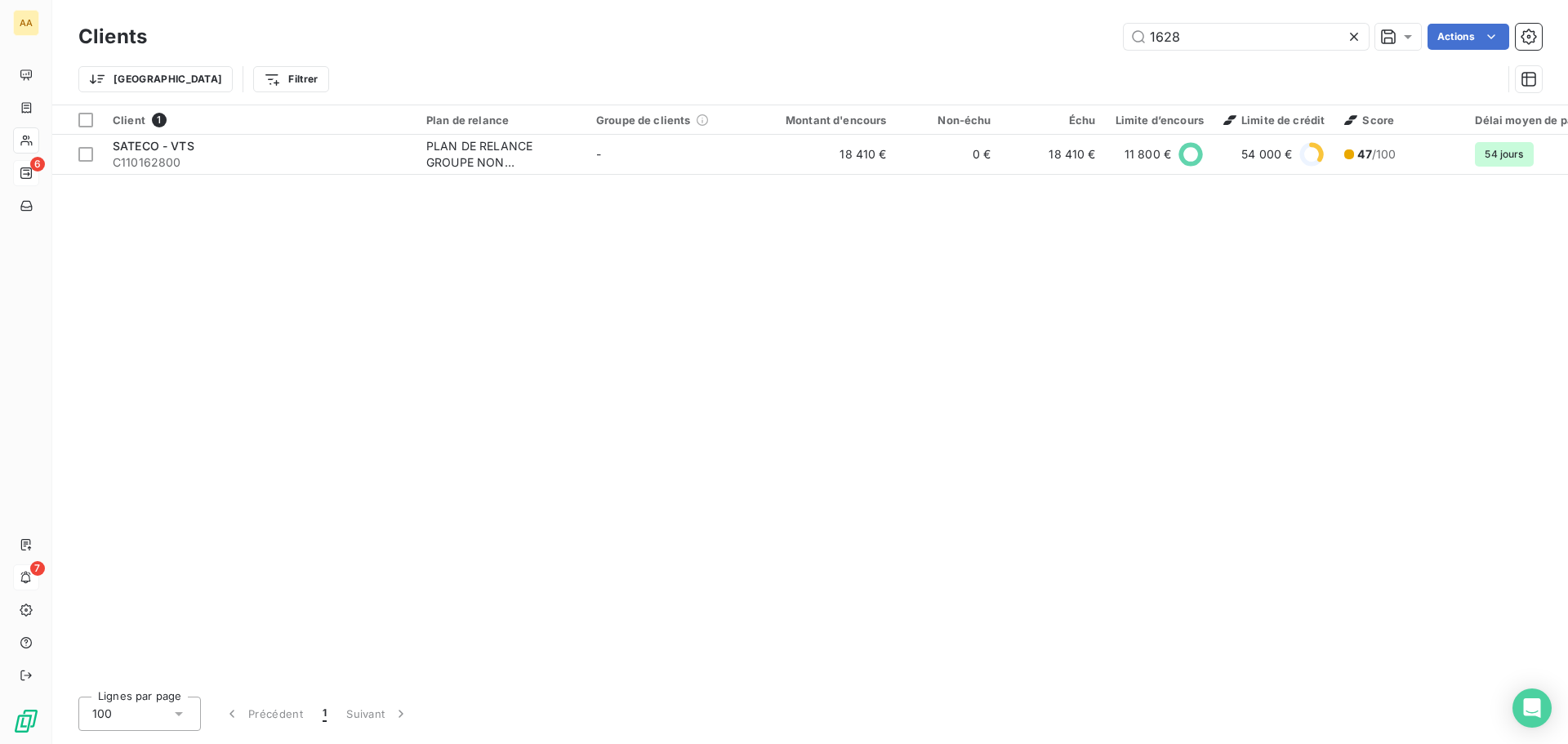
drag, startPoint x: 1231, startPoint y: 41, endPoint x: 993, endPoint y: 41, distance: 238.0
click at [996, 36] on div "1628 Actions" at bounding box center [854, 36] width 1375 height 26
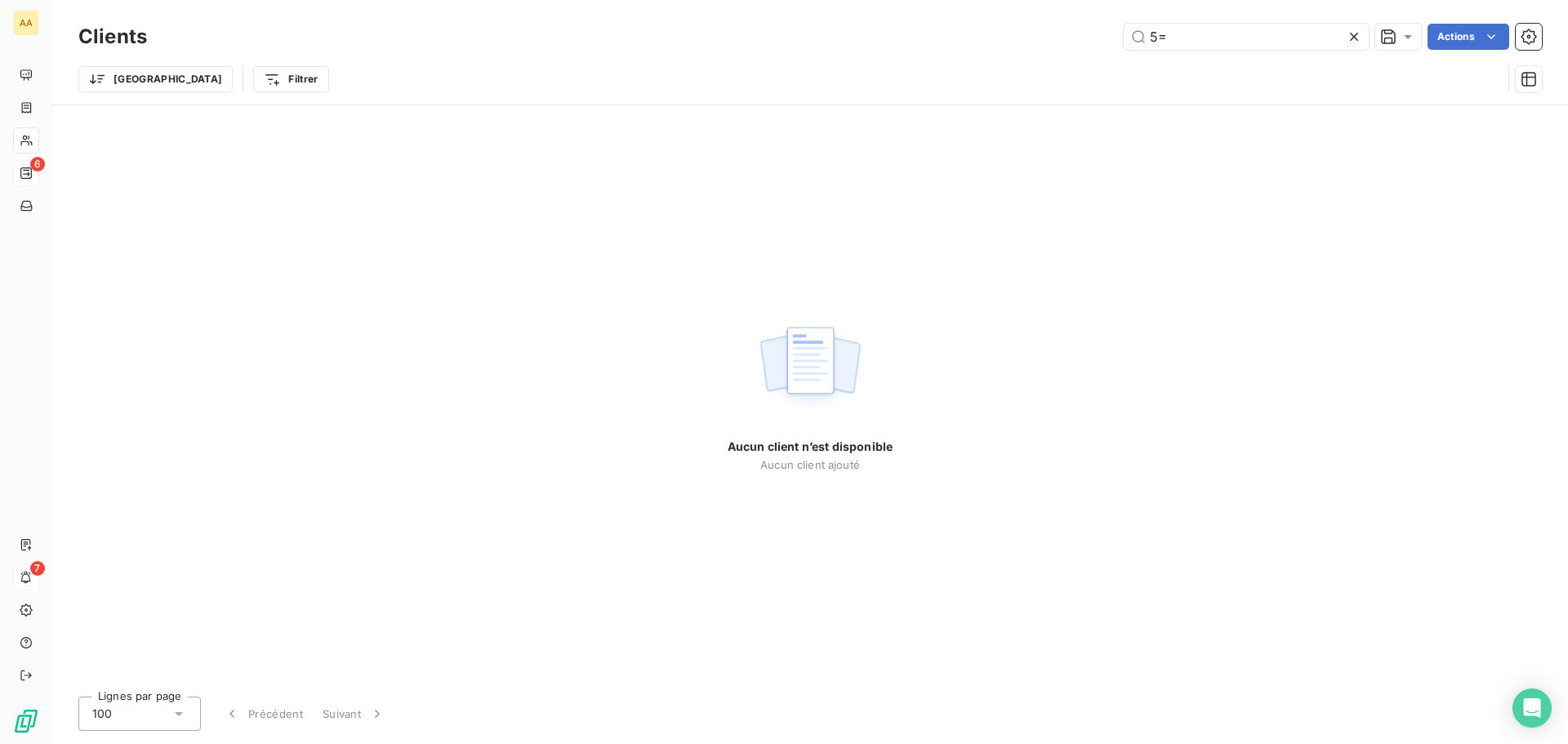
type input "5"
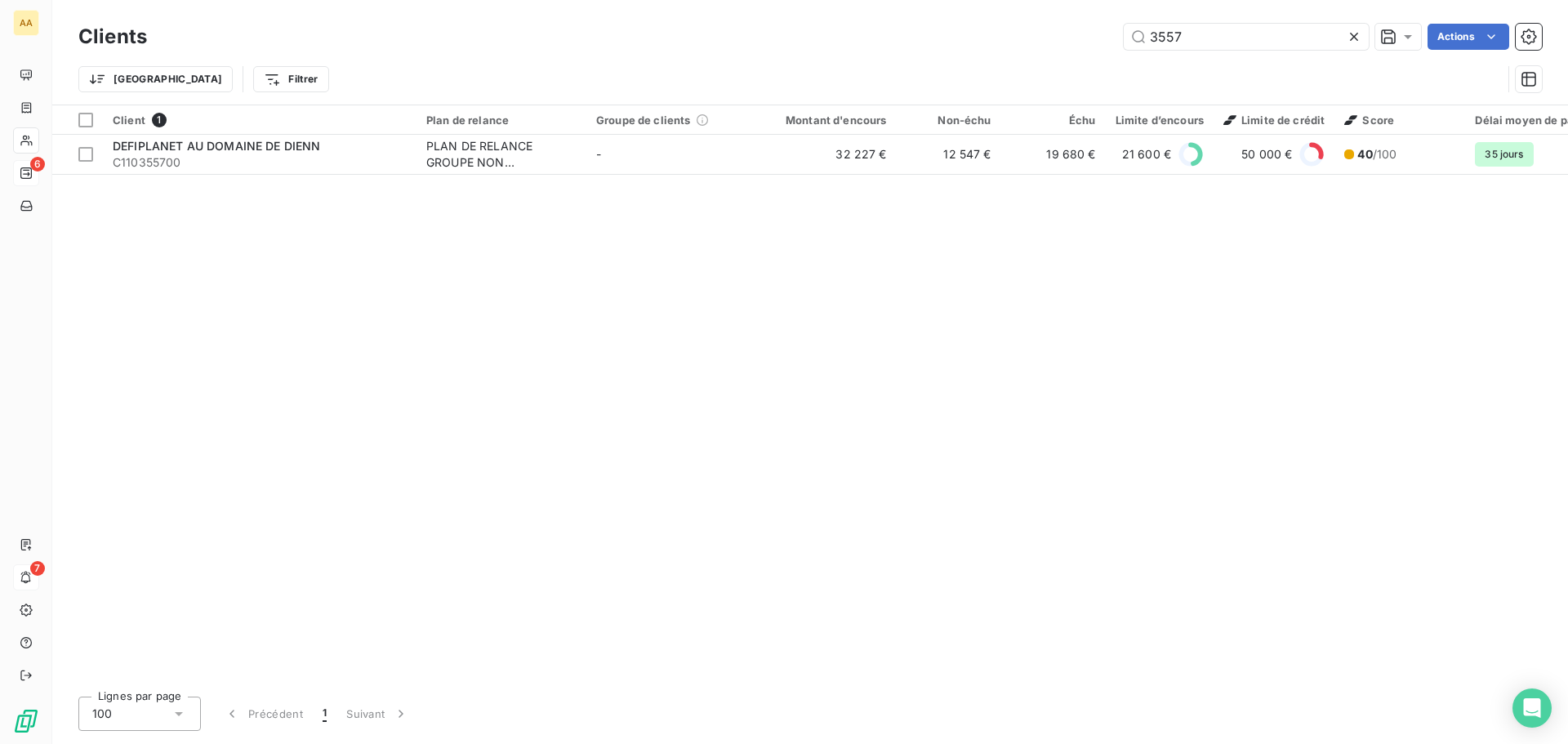
type input "3557"
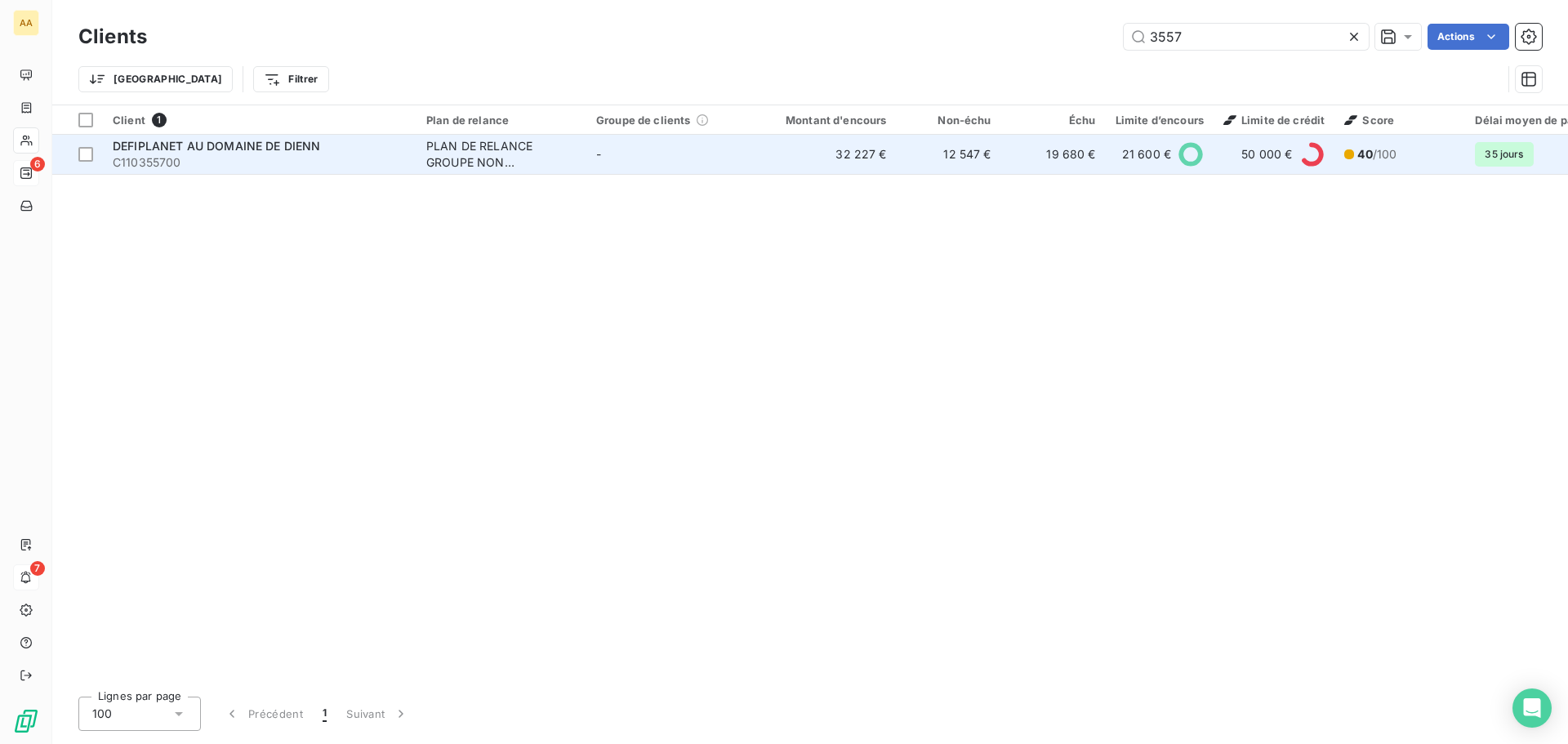
click at [127, 158] on span "C110355700" at bounding box center [260, 162] width 294 height 16
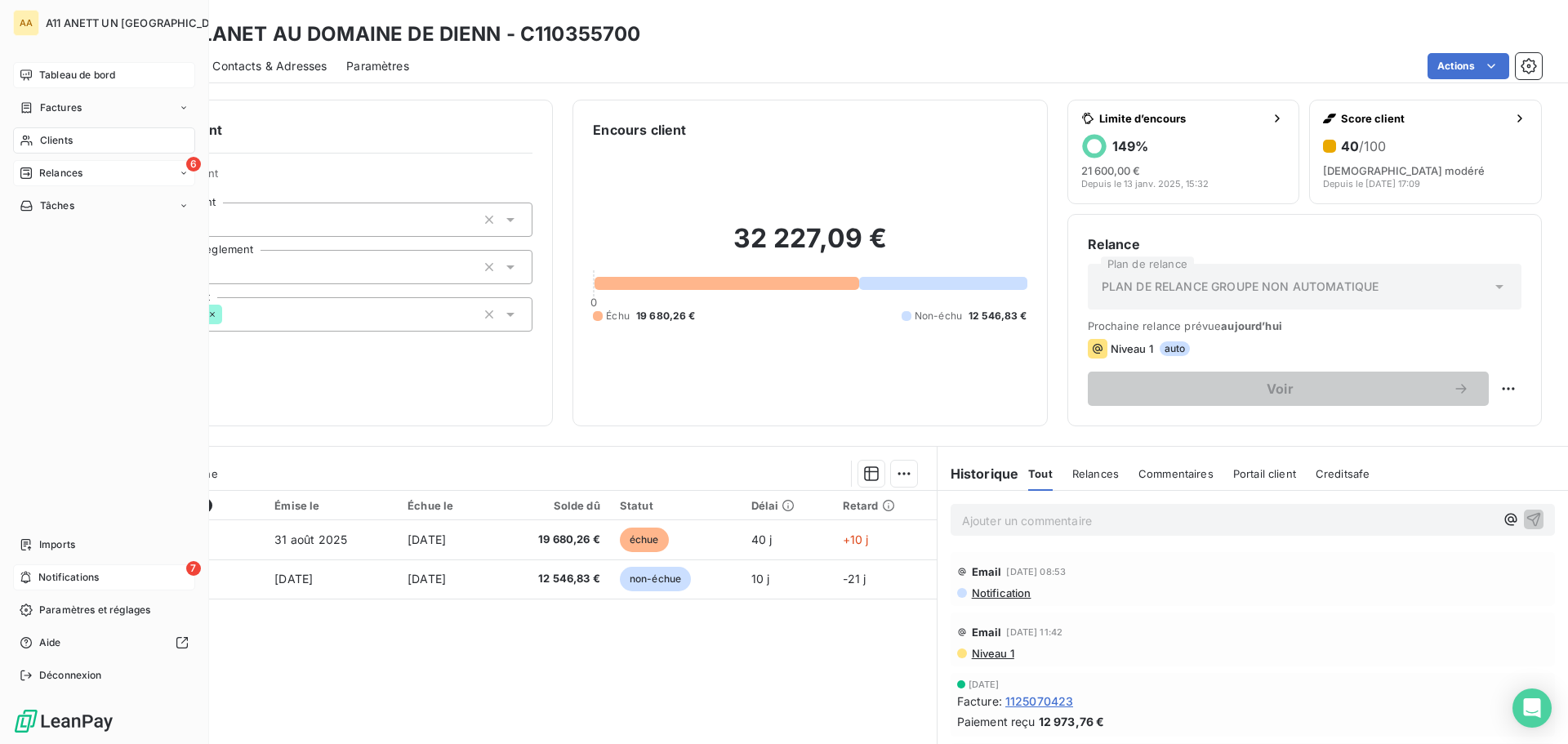
click at [62, 67] on div "Tableau de bord" at bounding box center [104, 75] width 182 height 26
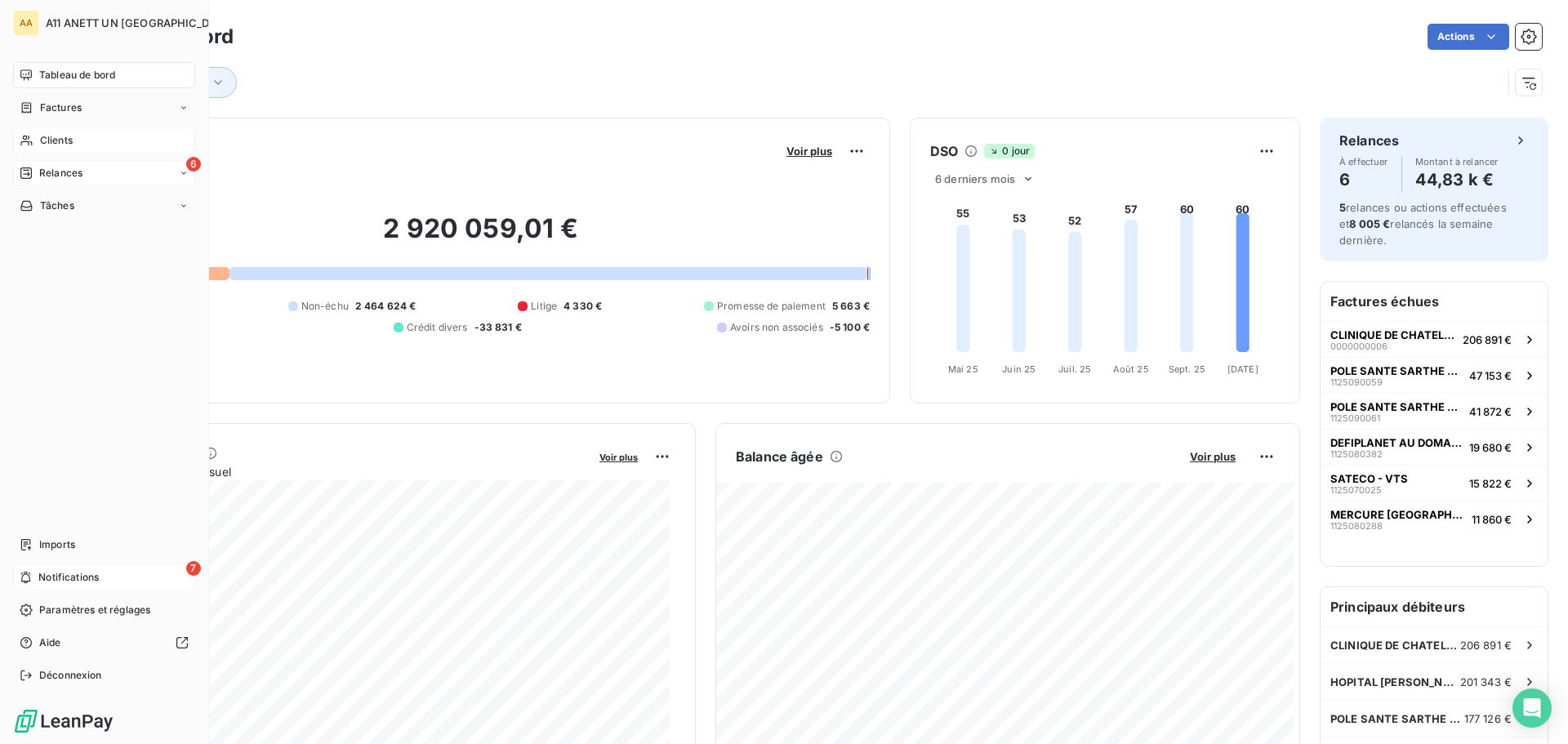
click at [46, 138] on span "Clients" at bounding box center [56, 140] width 33 height 15
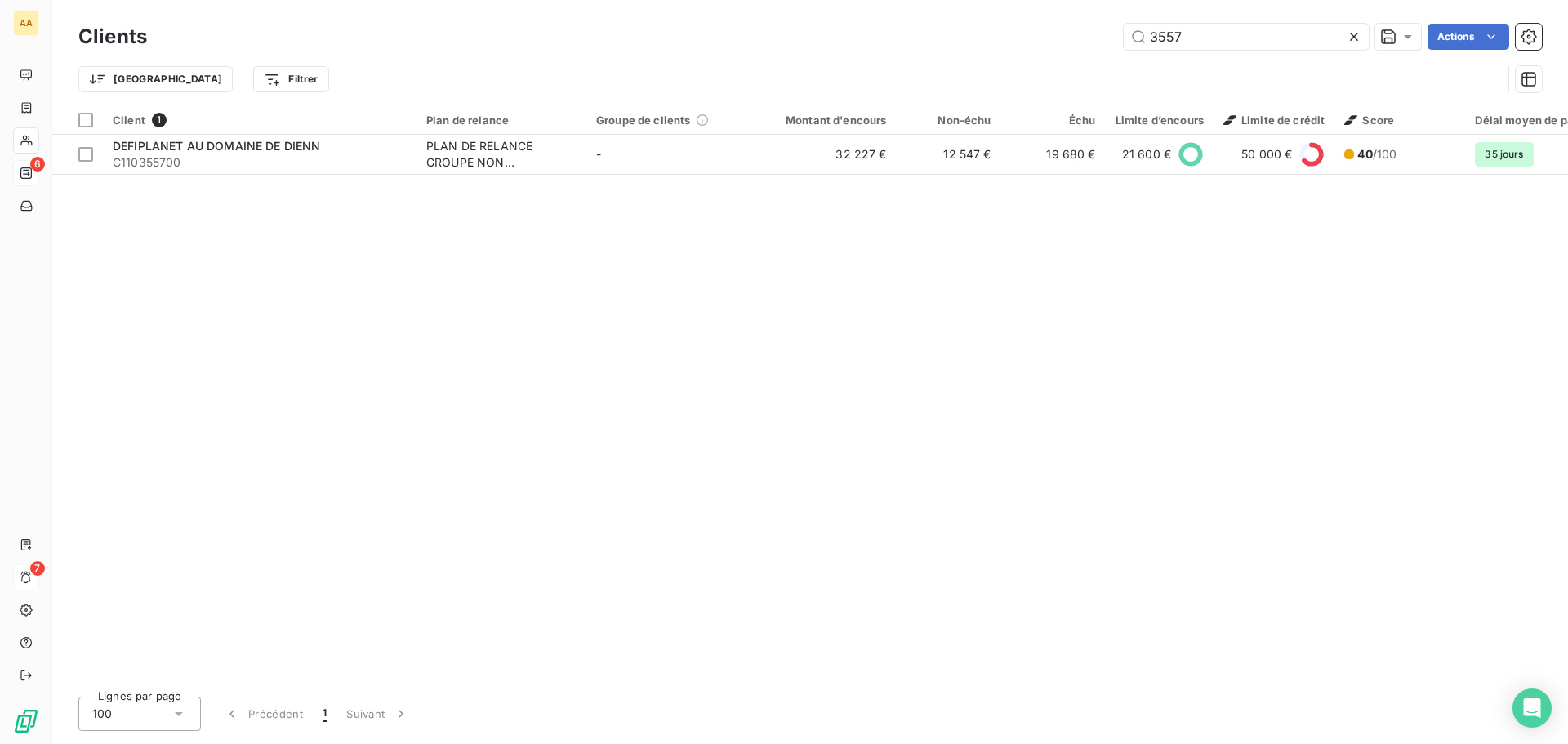
drag, startPoint x: 1215, startPoint y: 38, endPoint x: 1035, endPoint y: 48, distance: 180.3
click at [1035, 48] on div "3557 Actions" at bounding box center [854, 36] width 1375 height 26
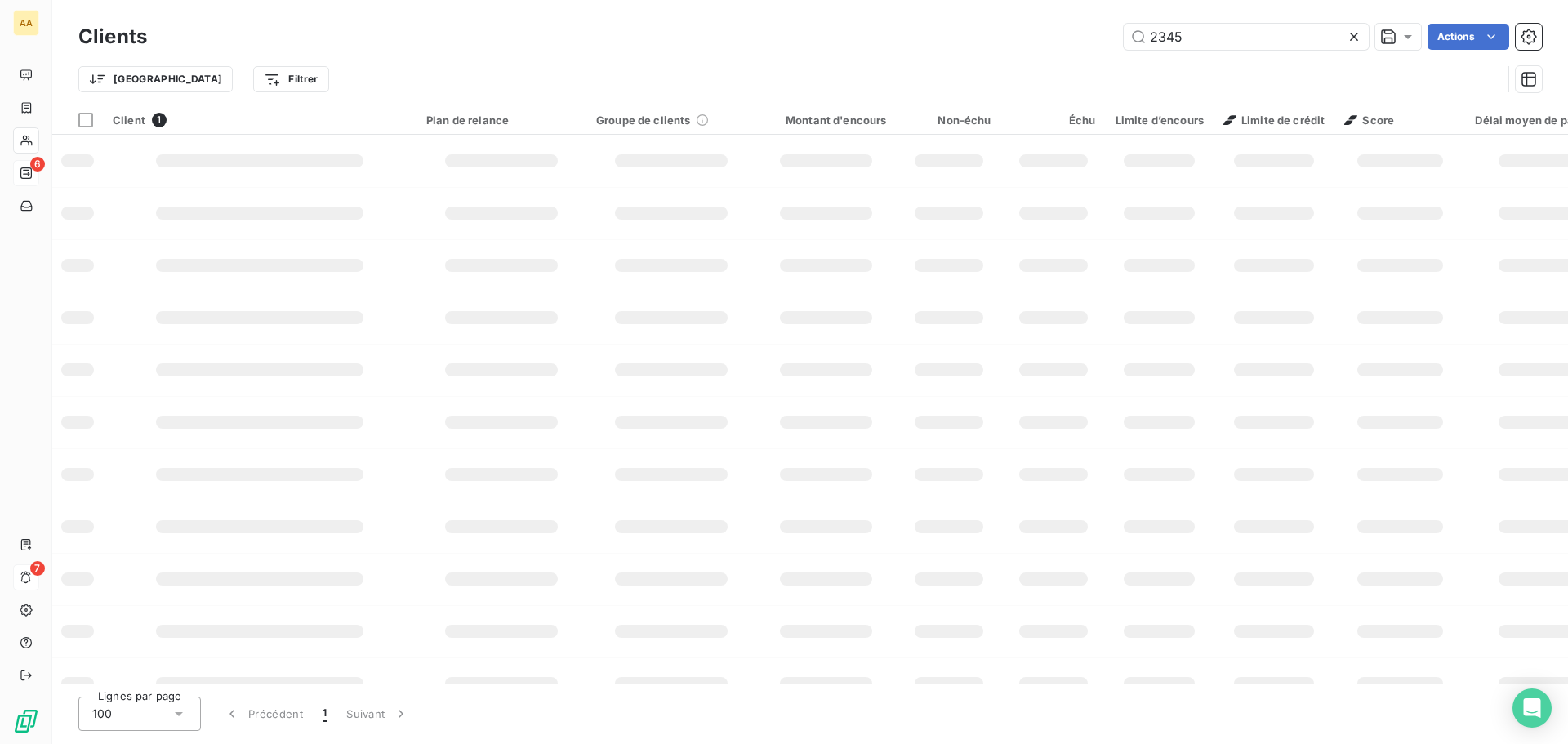
type input "2345"
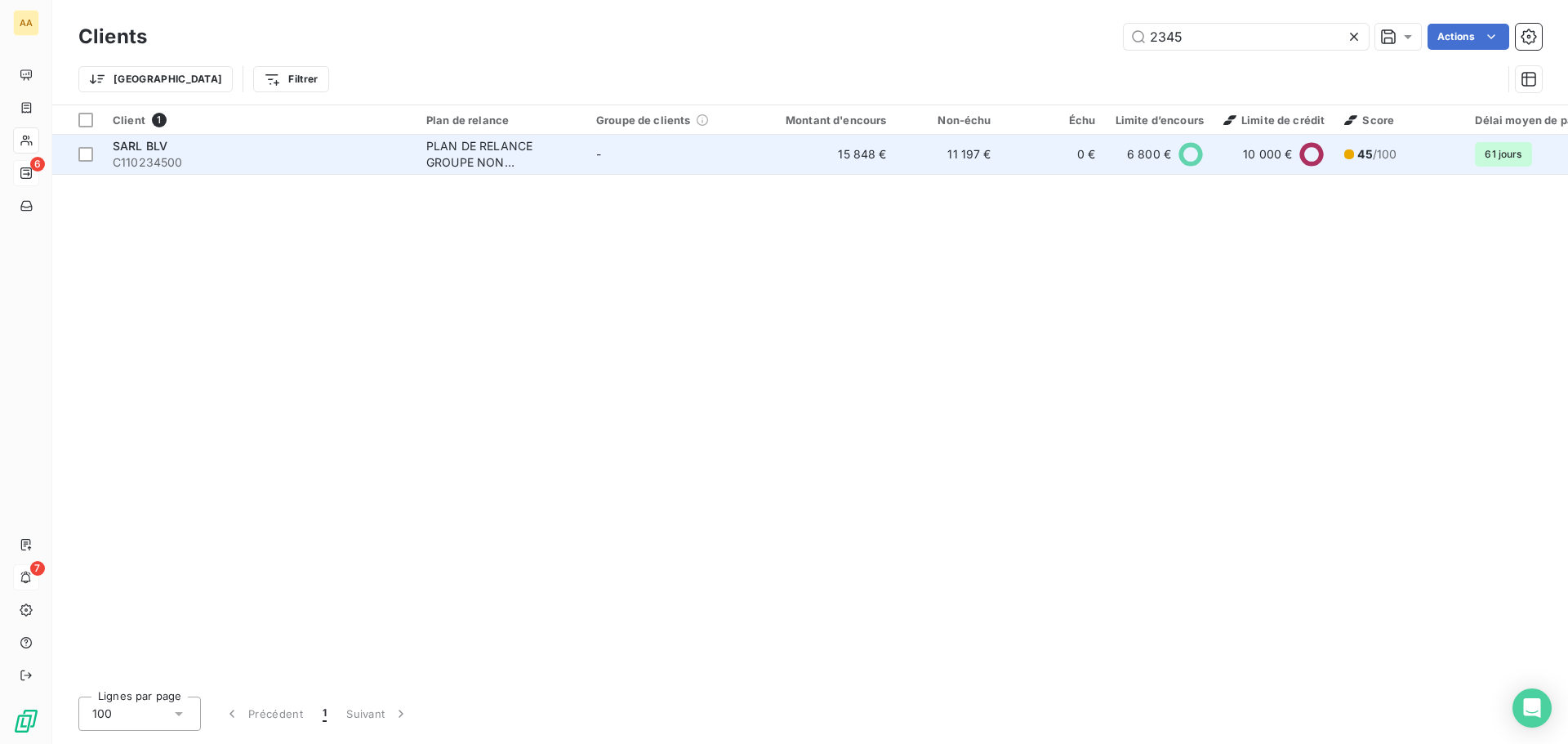
click at [157, 151] on span "SARL BLV" at bounding box center [139, 145] width 55 height 14
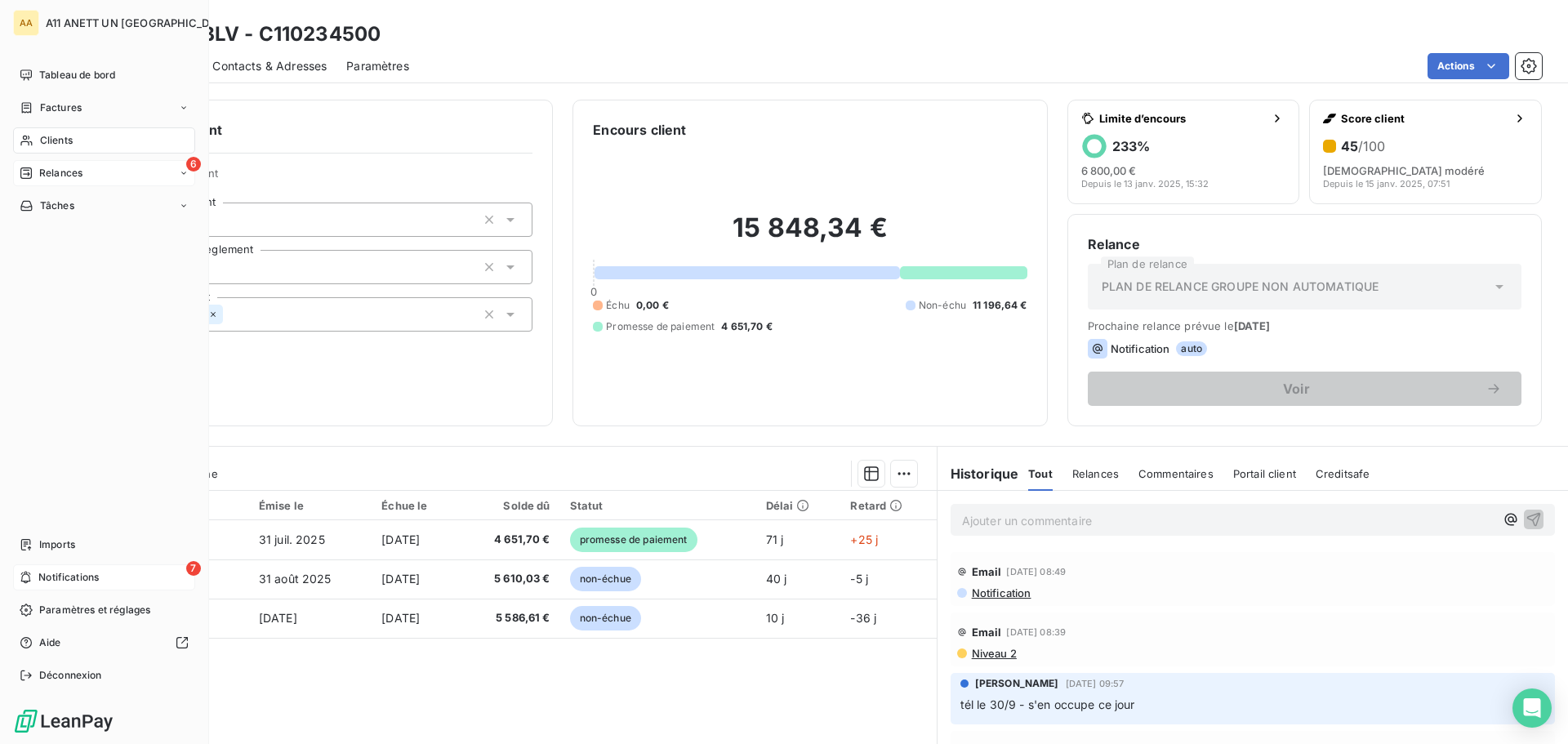
click at [60, 178] on span "Relances" at bounding box center [61, 173] width 43 height 15
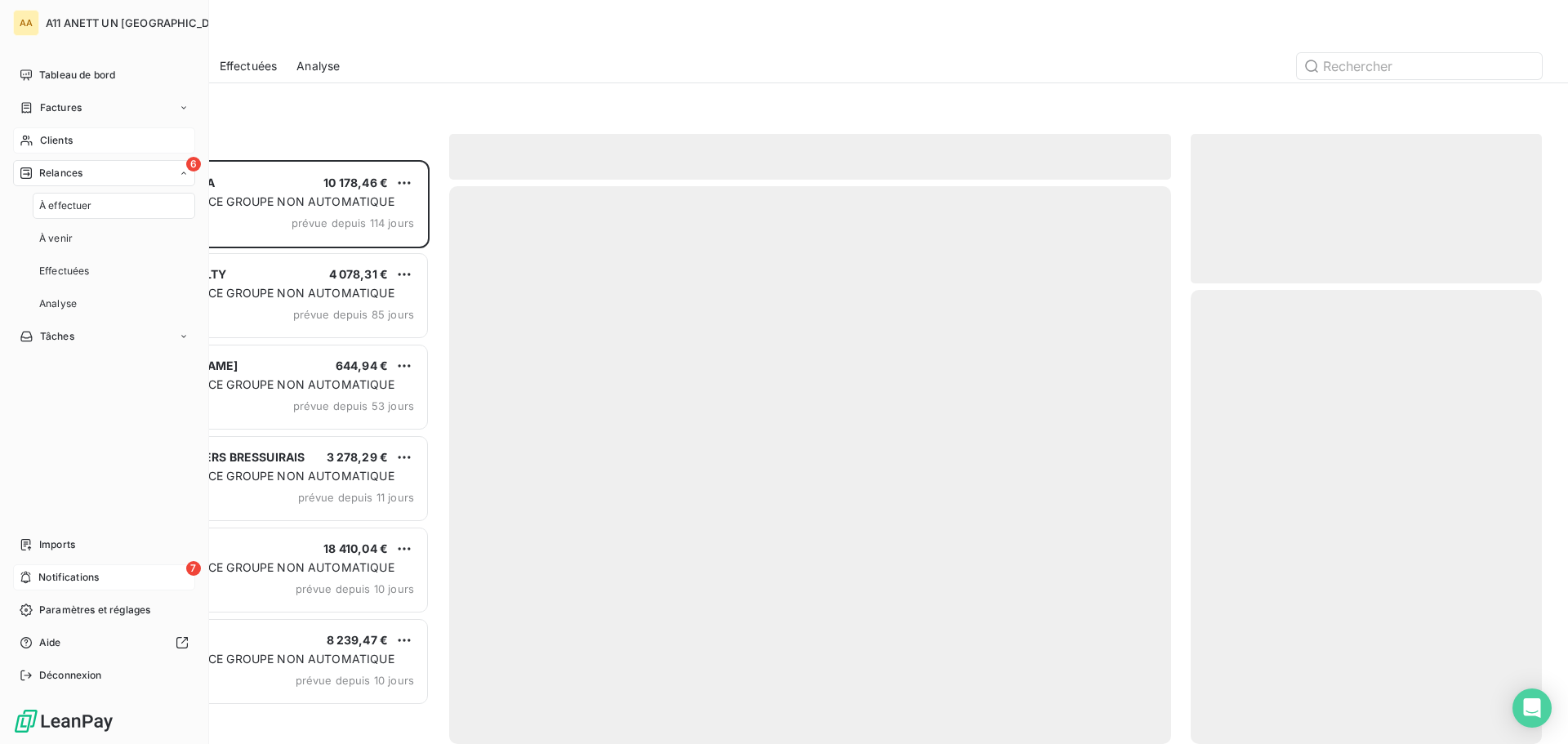
scroll to position [572, 339]
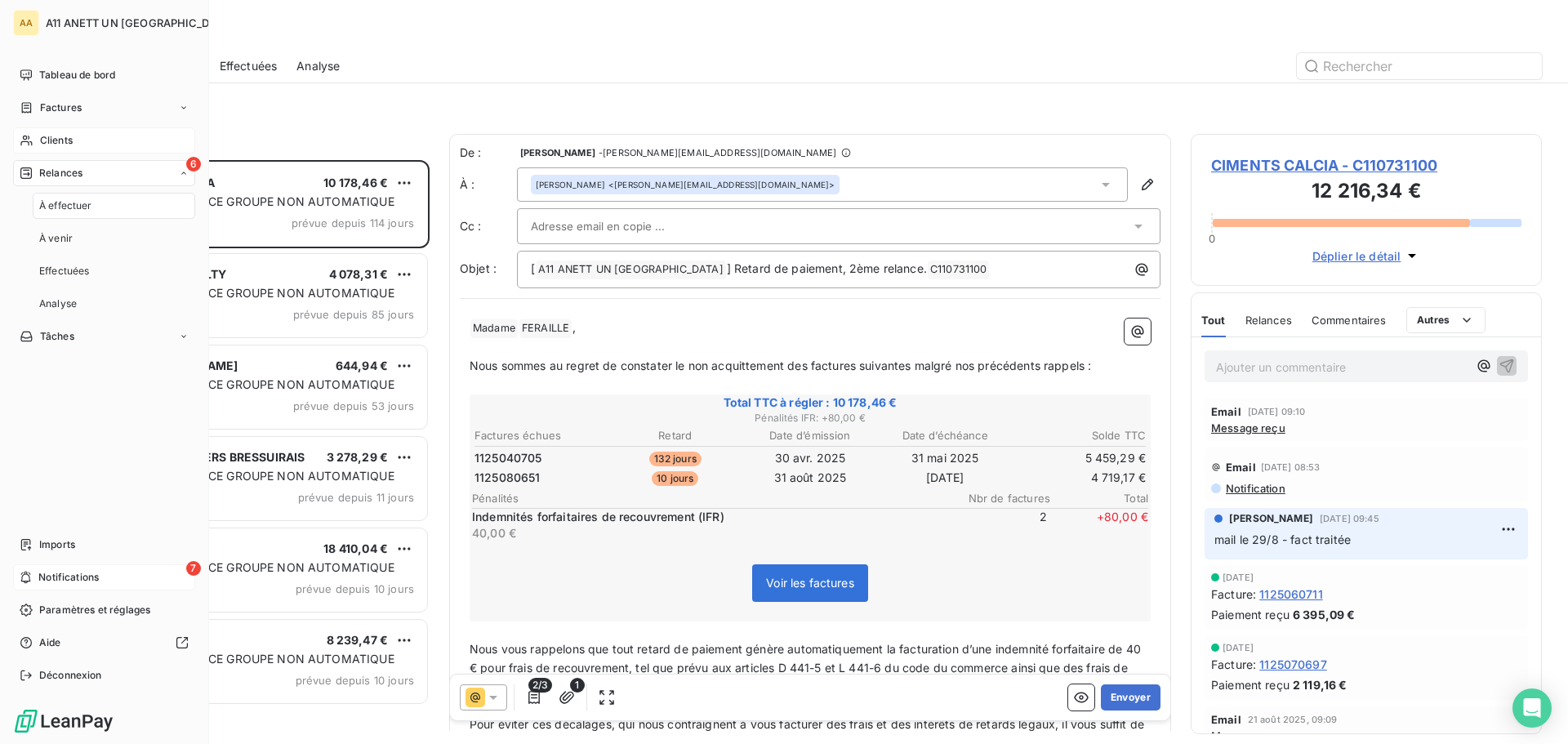
click at [49, 139] on span "Clients" at bounding box center [56, 140] width 33 height 15
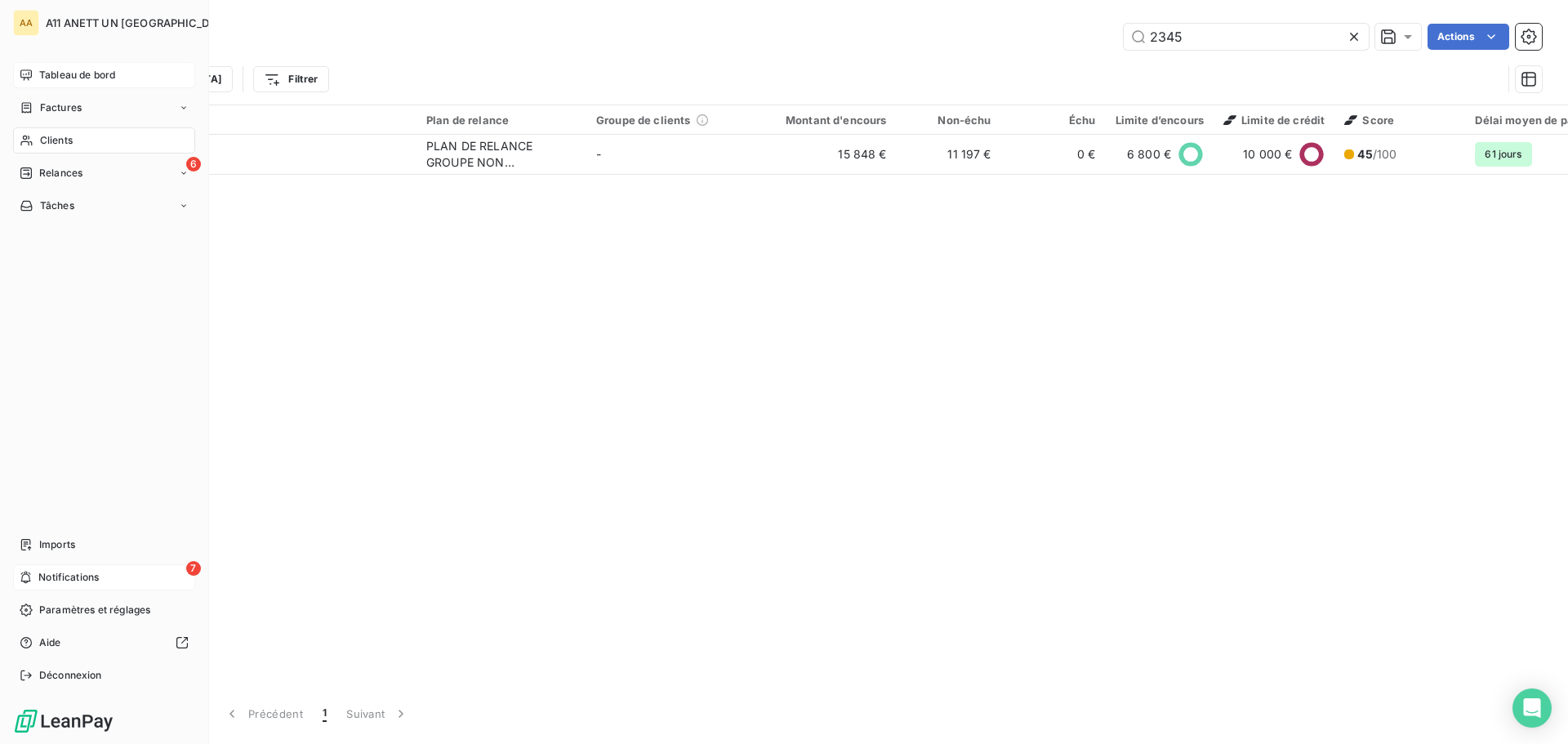
click at [67, 75] on span "Tableau de bord" at bounding box center [77, 74] width 76 height 15
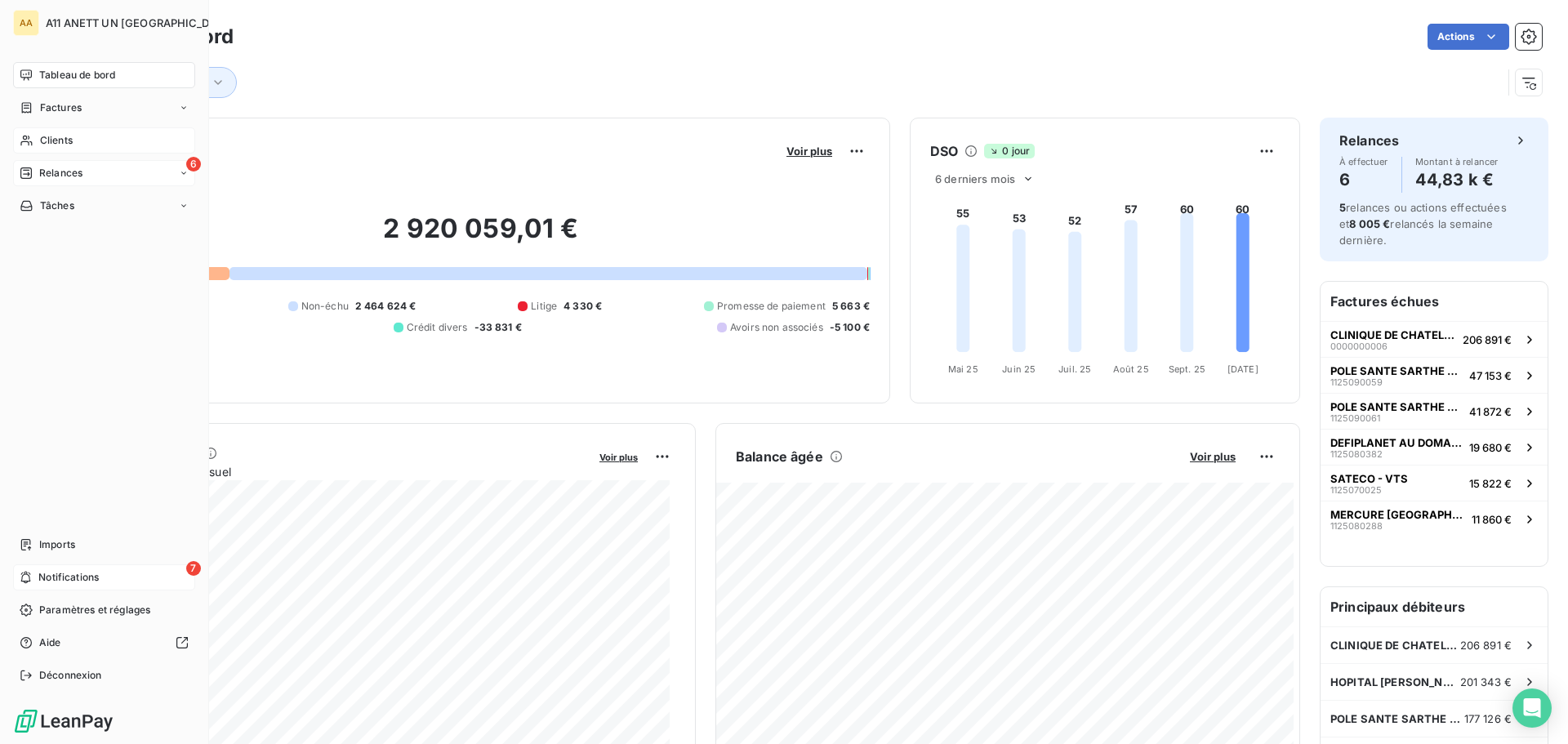
click at [29, 170] on icon at bounding box center [26, 173] width 13 height 13
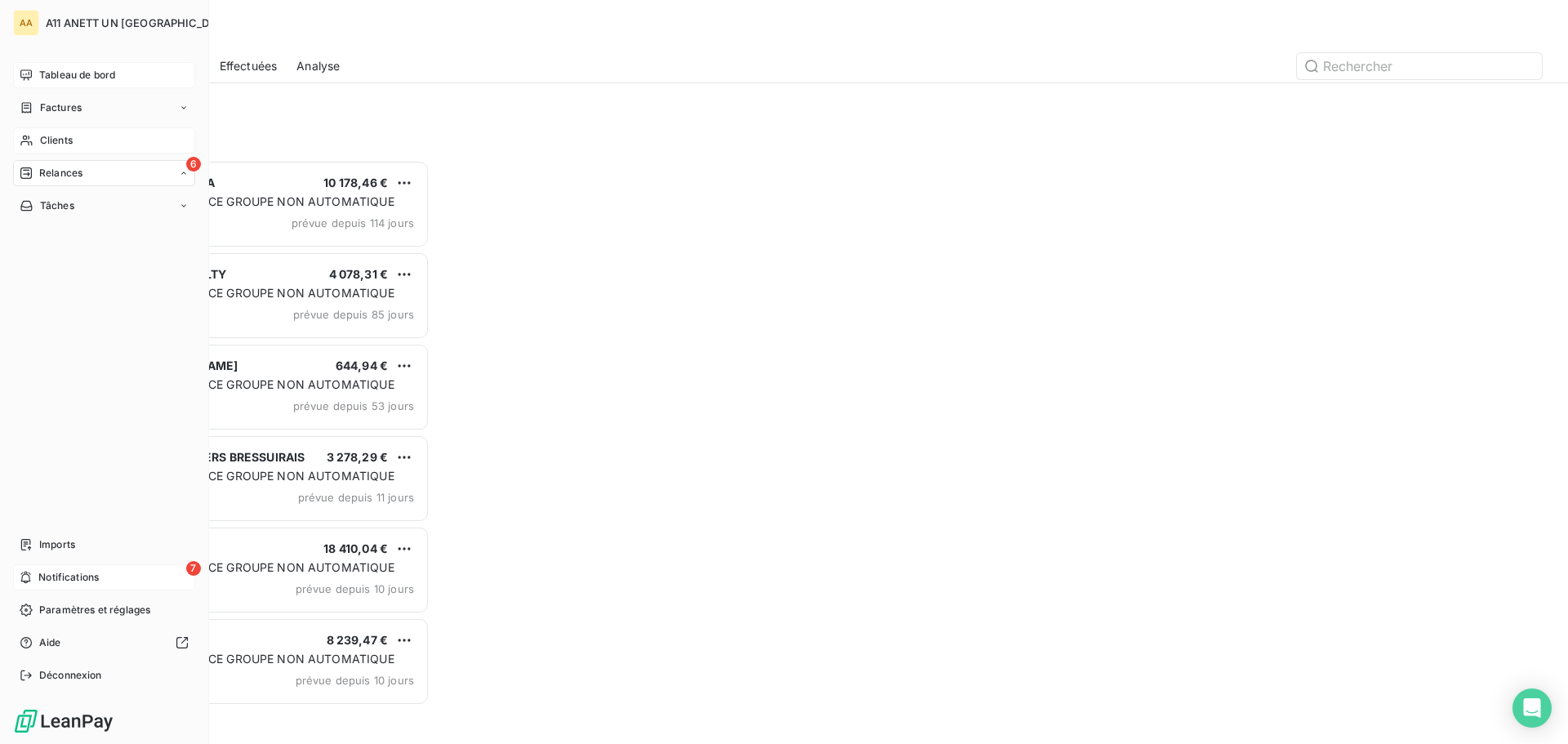
scroll to position [572, 339]
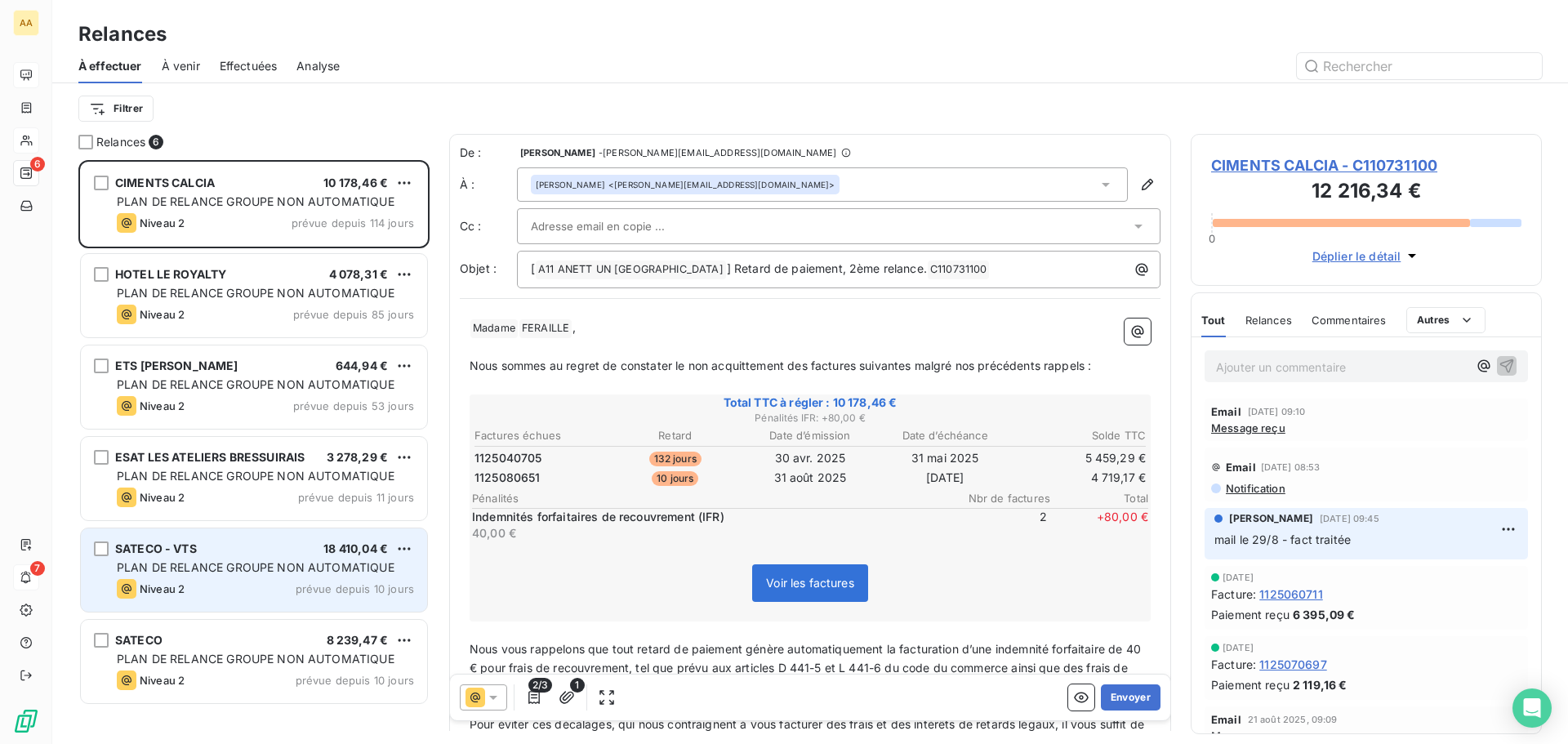
click at [258, 574] on div "PLAN DE RELANCE GROUPE NON AUTOMATIQUE" at bounding box center [266, 568] width 298 height 16
